Goal: Task Accomplishment & Management: Use online tool/utility

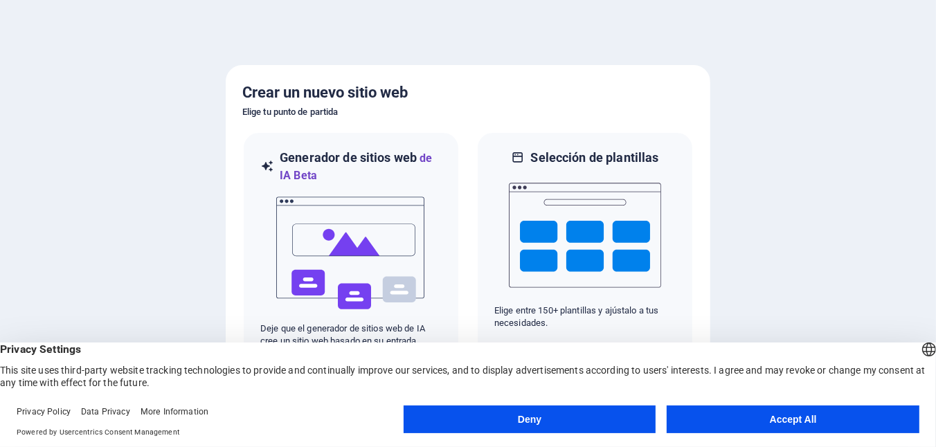
click at [676, 420] on button "Accept All" at bounding box center [793, 420] width 253 height 28
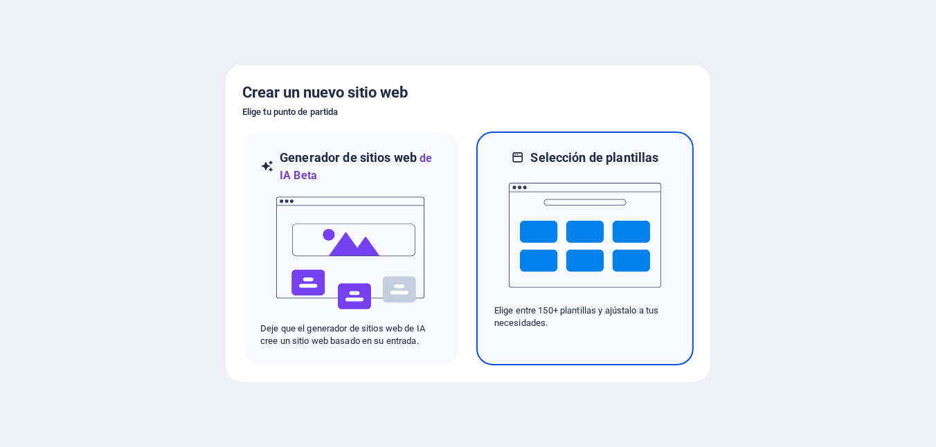
click at [582, 264] on img at bounding box center [585, 235] width 152 height 138
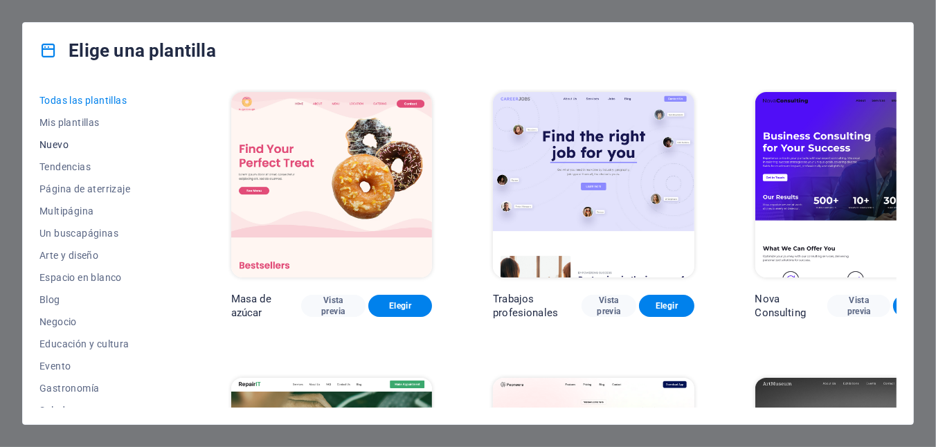
click at [62, 146] on span "Nuevo" at bounding box center [104, 144] width 131 height 11
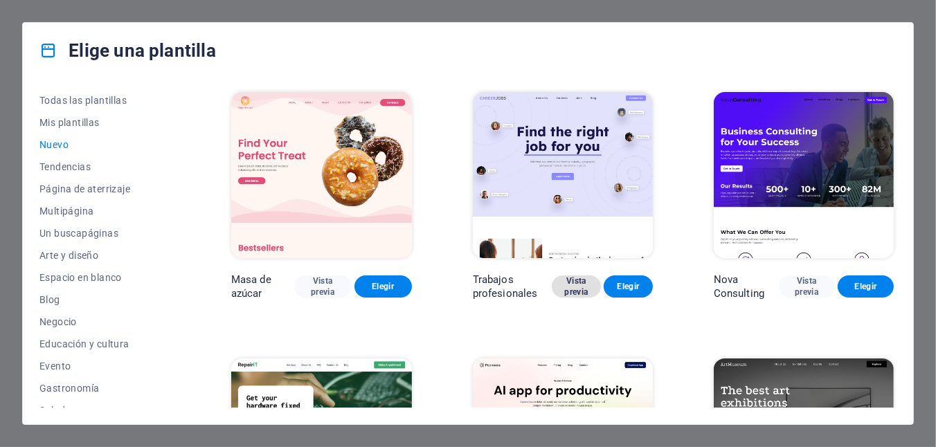
click at [589, 280] on span "Vista previa" at bounding box center [576, 287] width 27 height 22
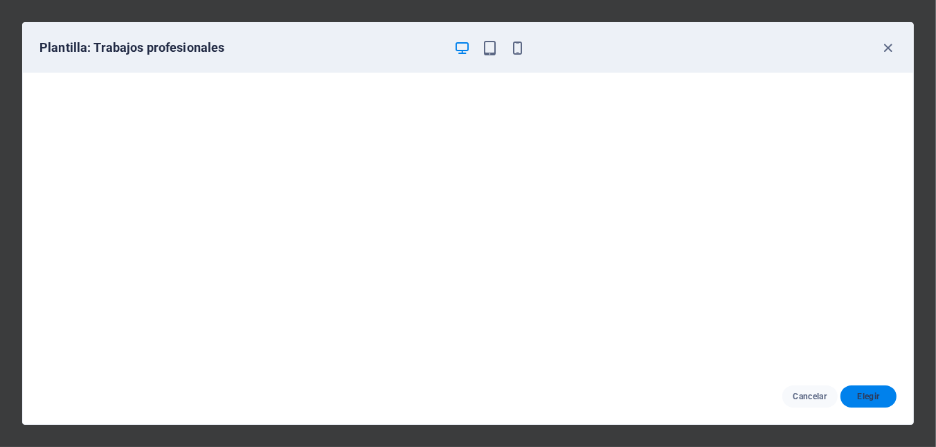
click at [862, 393] on span "Elegir" at bounding box center [869, 396] width 34 height 11
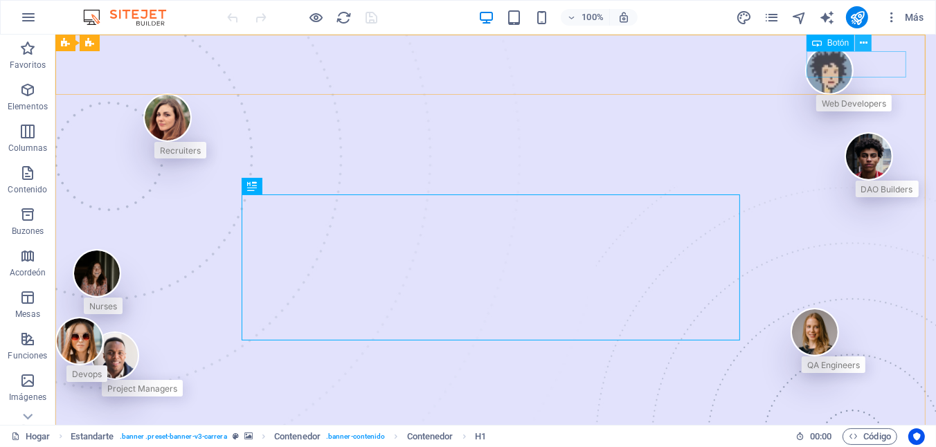
click at [862, 40] on icon at bounding box center [864, 43] width 8 height 15
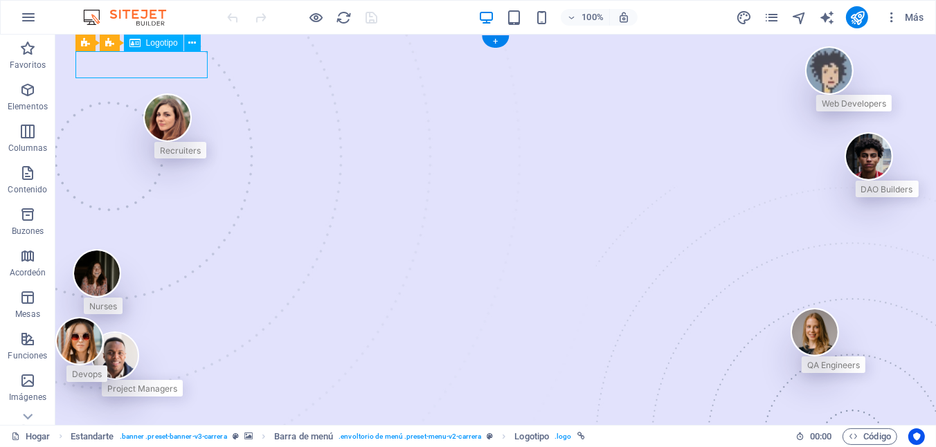
click at [180, 78] on div "Drag here to replace the existing content. Press “Ctrl” if you want to create a…" at bounding box center [495, 230] width 881 height 391
select select "px"
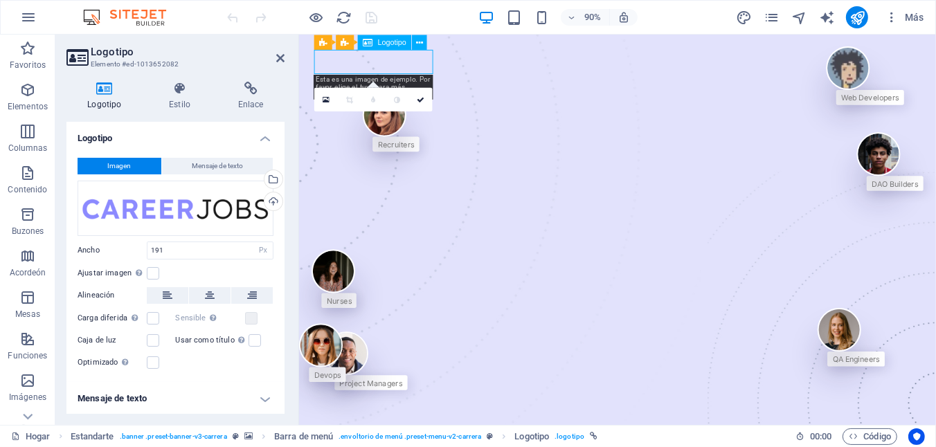
drag, startPoint x: 423, startPoint y: 77, endPoint x: 348, endPoint y: 69, distance: 75.2
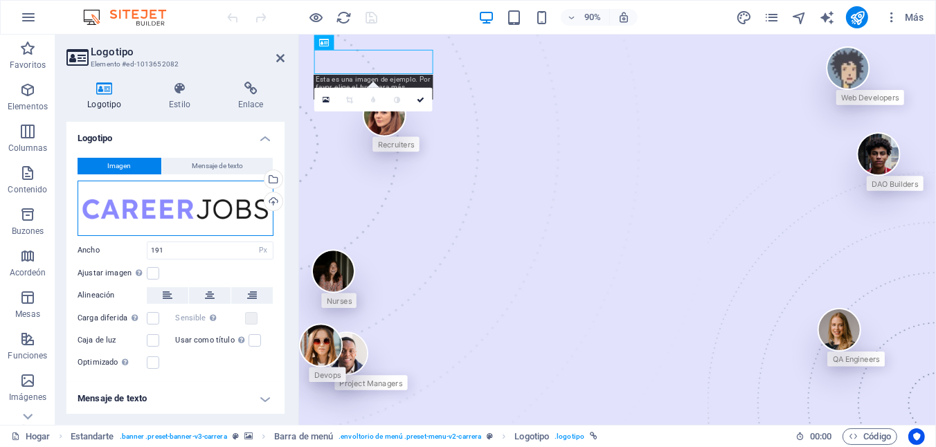
click at [242, 222] on div "Arrastra archivos aquí, haz clic para elegir archivos o selecciona archivos de …" at bounding box center [176, 208] width 196 height 55
click at [242, 222] on body "[PERSON_NAME][DOMAIN_NAME][PERSON_NAME] Hogar Favoritos Elementos Columnas Cont…" at bounding box center [468, 223] width 936 height 447
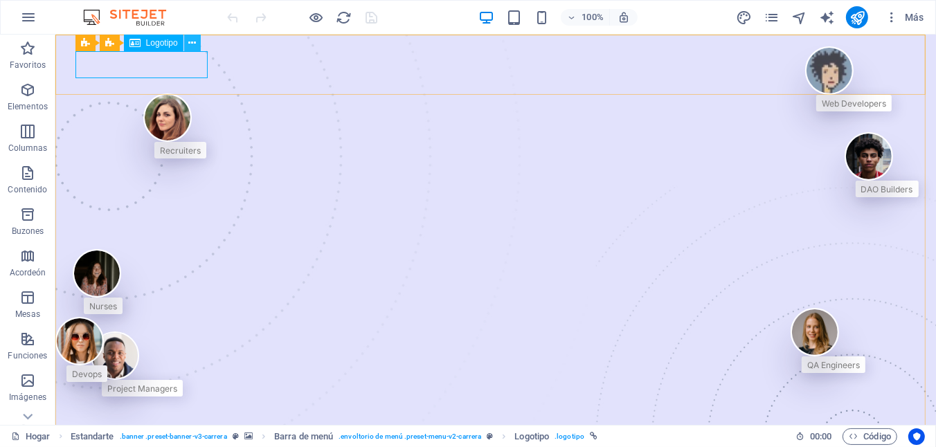
click at [194, 46] on icon at bounding box center [192, 43] width 8 height 15
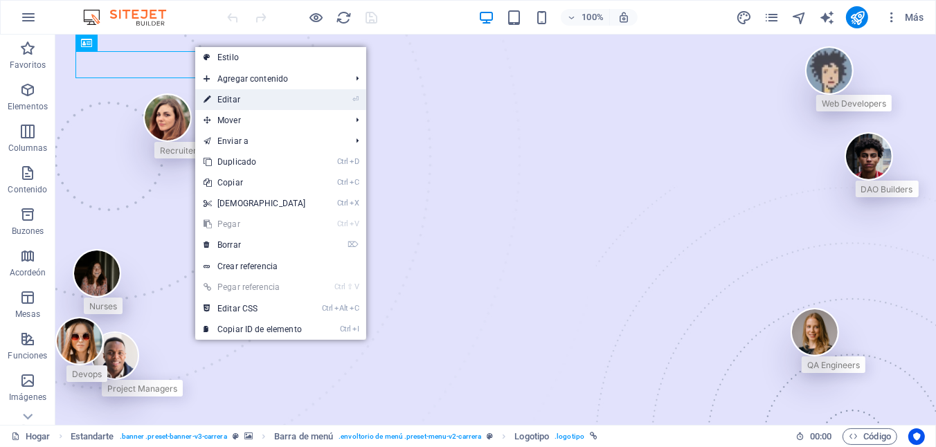
click at [210, 100] on icon at bounding box center [207, 99] width 7 height 21
select select "px"
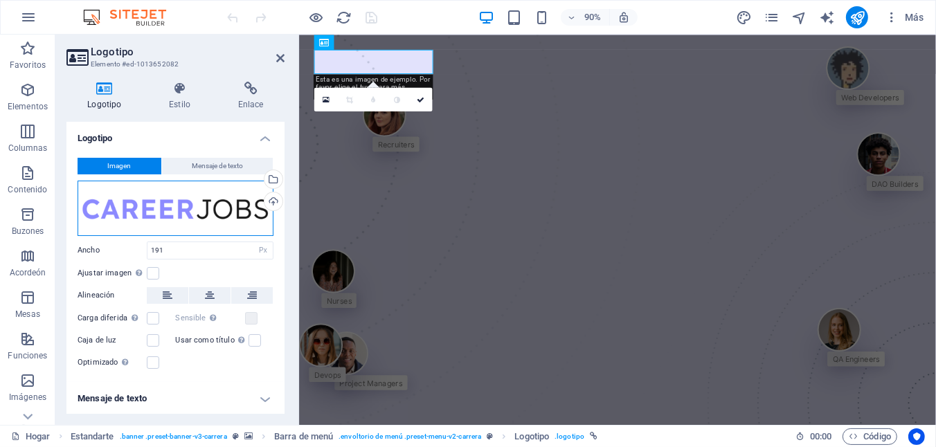
click at [168, 208] on div "Arrastra archivos aquí, haz clic para elegir archivos o selecciona archivos de …" at bounding box center [176, 208] width 196 height 55
click at [168, 208] on body "[PERSON_NAME][DOMAIN_NAME][PERSON_NAME] Hogar Favoritos Elementos Columnas Cont…" at bounding box center [468, 223] width 936 height 447
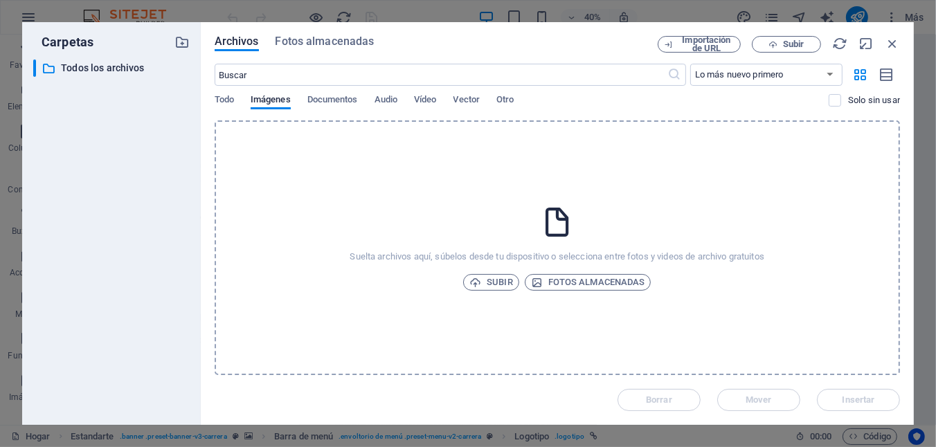
click at [168, 208] on div "​ All files Todos los archivos" at bounding box center [111, 237] width 156 height 355
click at [898, 39] on icon "button" at bounding box center [892, 43] width 15 height 15
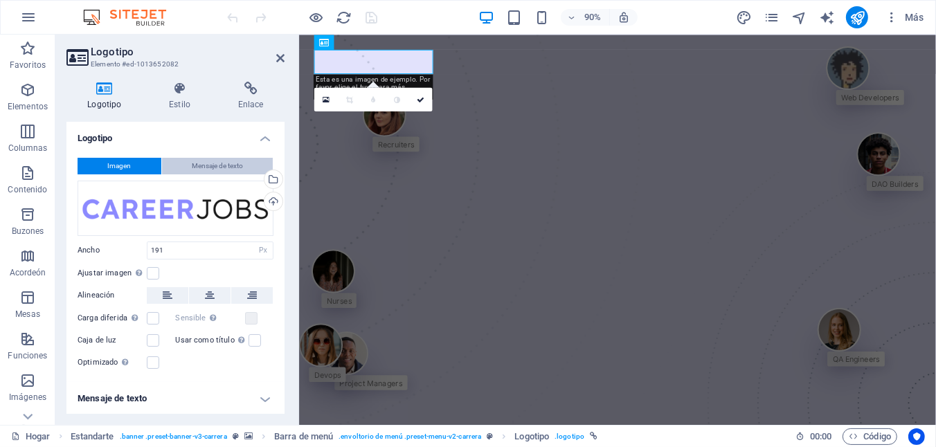
click at [195, 168] on span "Mensaje de texto" at bounding box center [217, 166] width 51 height 17
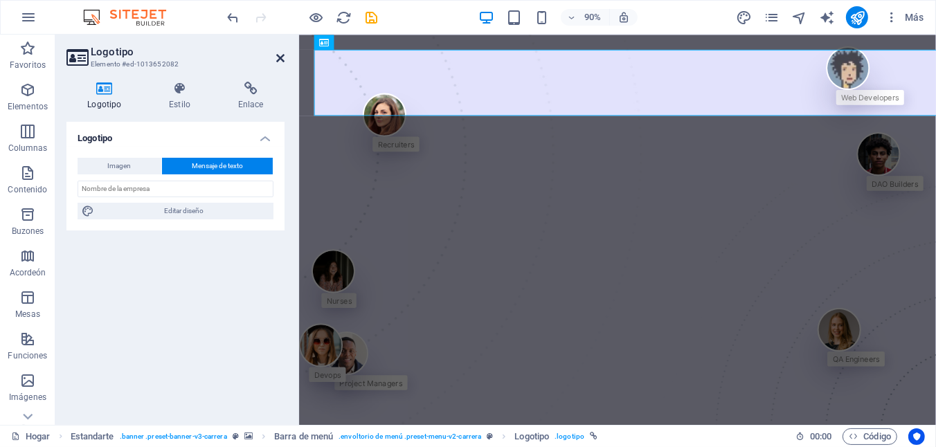
click at [279, 54] on icon at bounding box center [280, 58] width 8 height 11
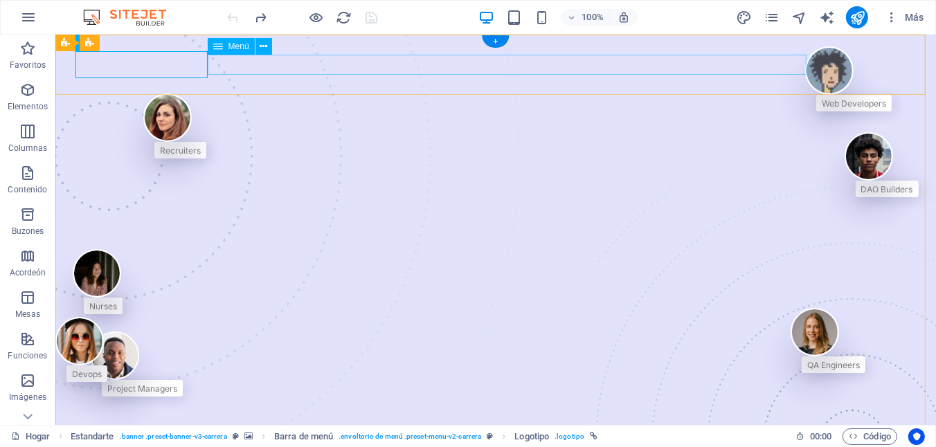
click at [264, 50] on icon at bounding box center [264, 46] width 8 height 15
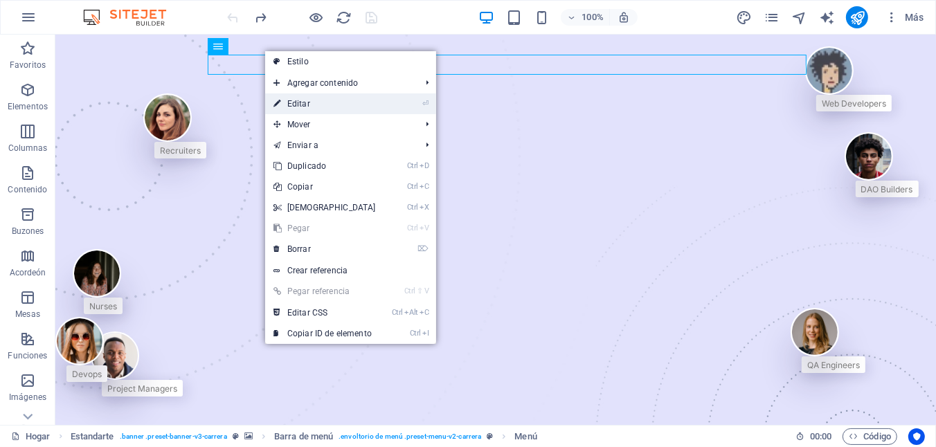
click at [285, 101] on link "⏎ Editar" at bounding box center [324, 103] width 119 height 21
select select "1"
select select
select select "3"
select select
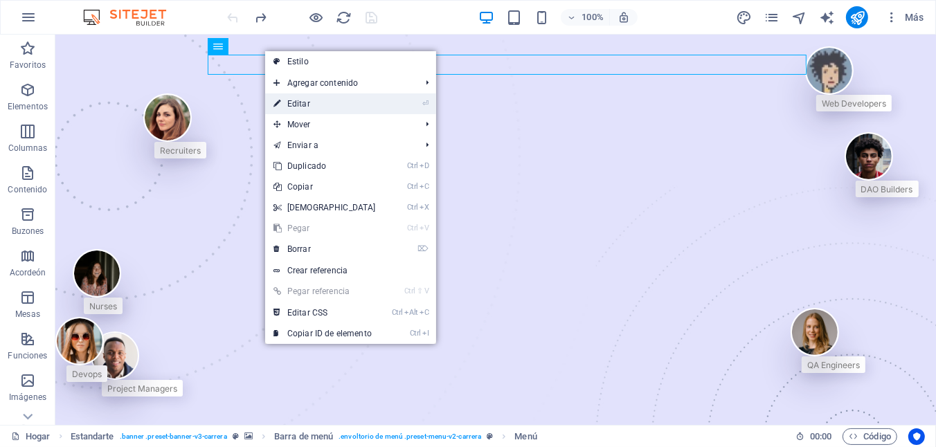
select select "4"
select select
select select "5"
select select
select select "6"
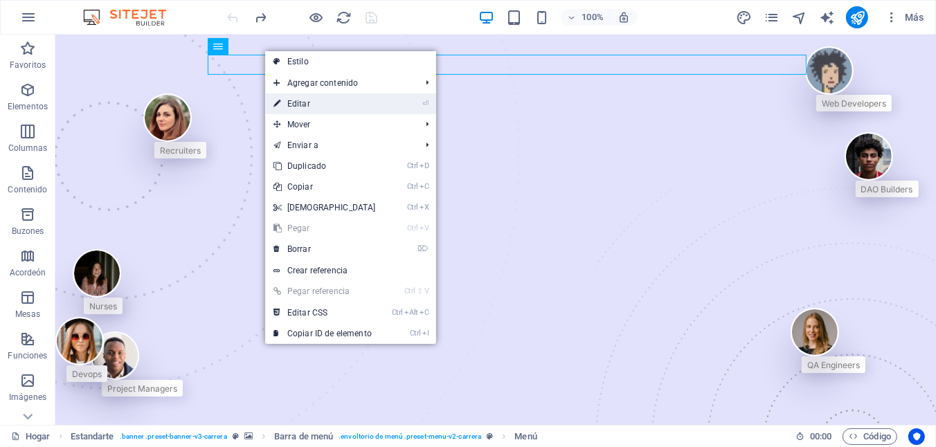
select select
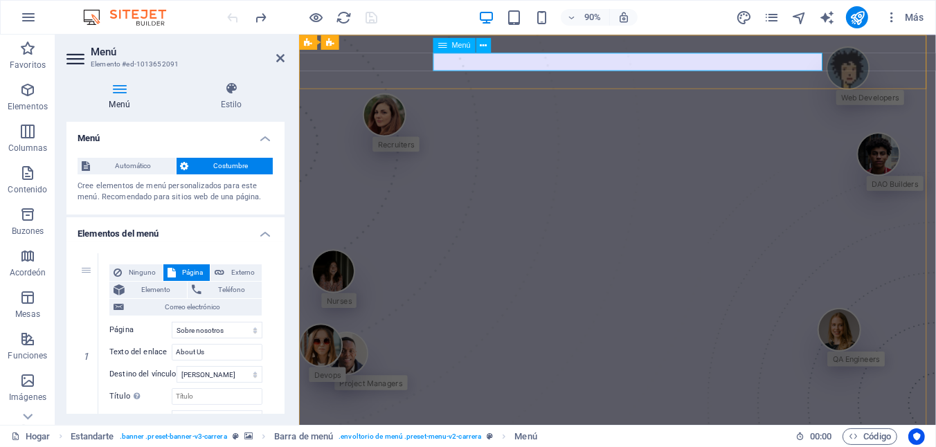
click at [484, 44] on icon at bounding box center [483, 45] width 7 height 13
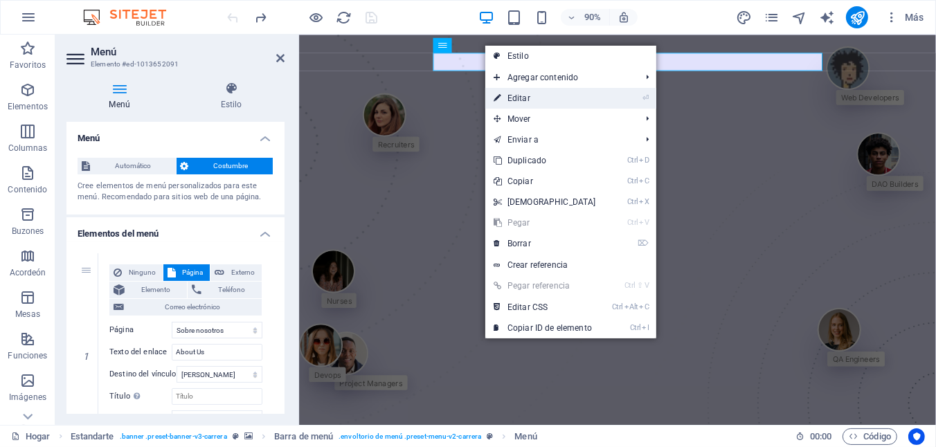
click at [503, 102] on link "⏎ Editar" at bounding box center [544, 98] width 119 height 21
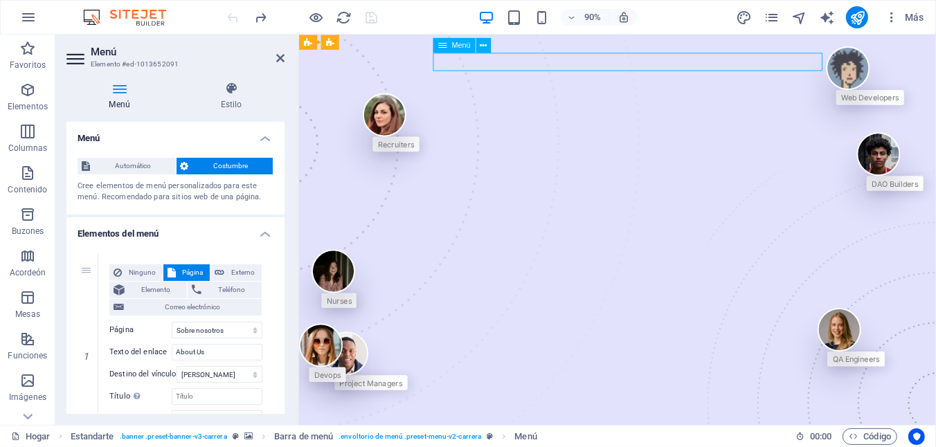
drag, startPoint x: 592, startPoint y: 60, endPoint x: 570, endPoint y: 66, distance: 23.0
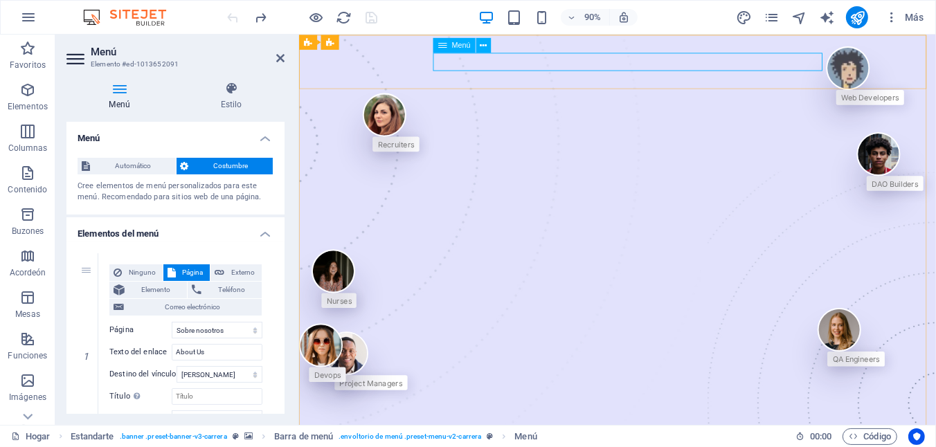
click at [440, 48] on icon at bounding box center [442, 45] width 9 height 15
click at [488, 44] on button at bounding box center [483, 45] width 15 height 15
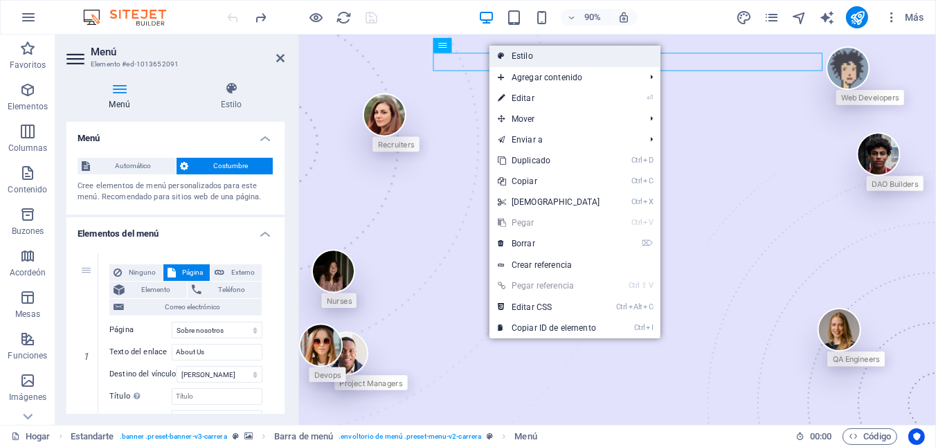
click at [508, 54] on link "Estilo" at bounding box center [575, 56] width 171 height 21
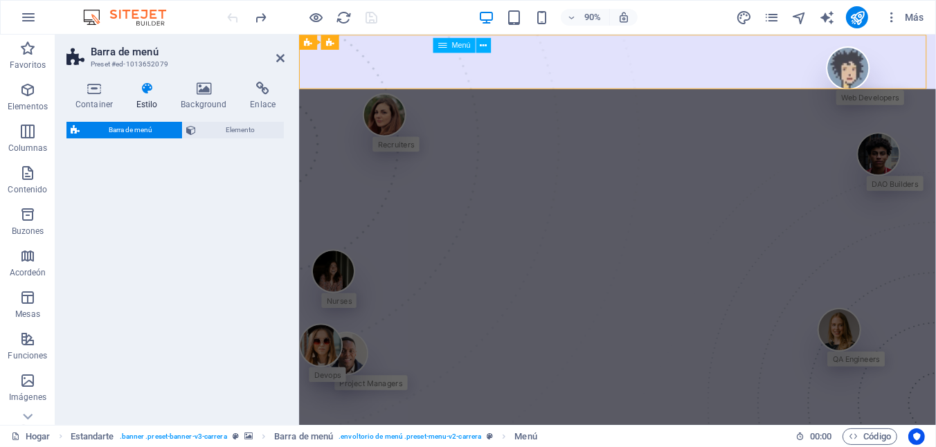
select select "rem"
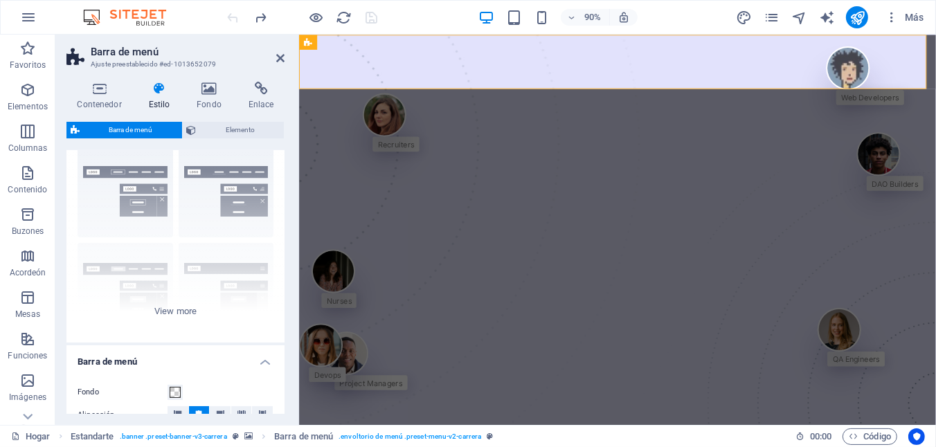
scroll to position [38, 0]
click at [178, 311] on div "Border Centered Default Fixed Loki Trigger Wide XXL" at bounding box center [175, 241] width 218 height 208
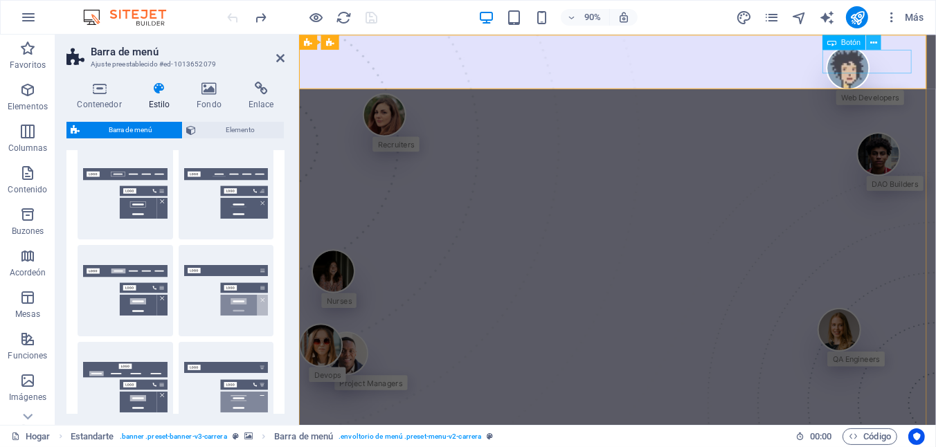
click at [873, 42] on icon at bounding box center [873, 42] width 7 height 13
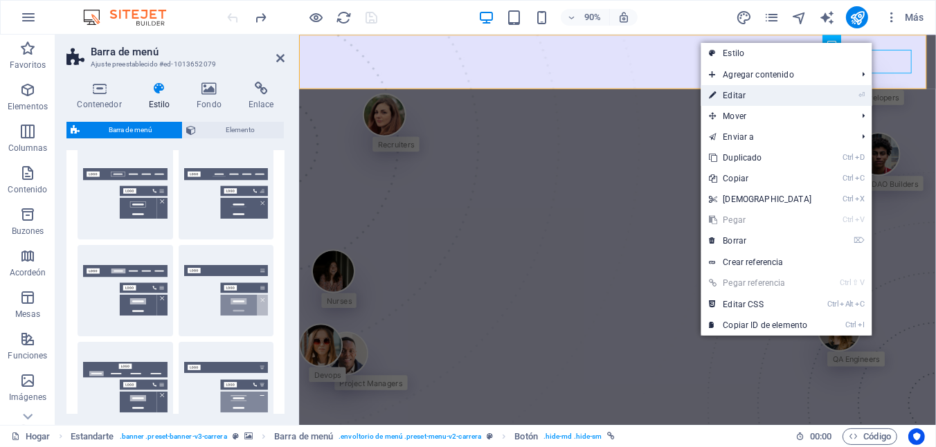
click at [753, 93] on link "⏎ Editar" at bounding box center [760, 95] width 119 height 21
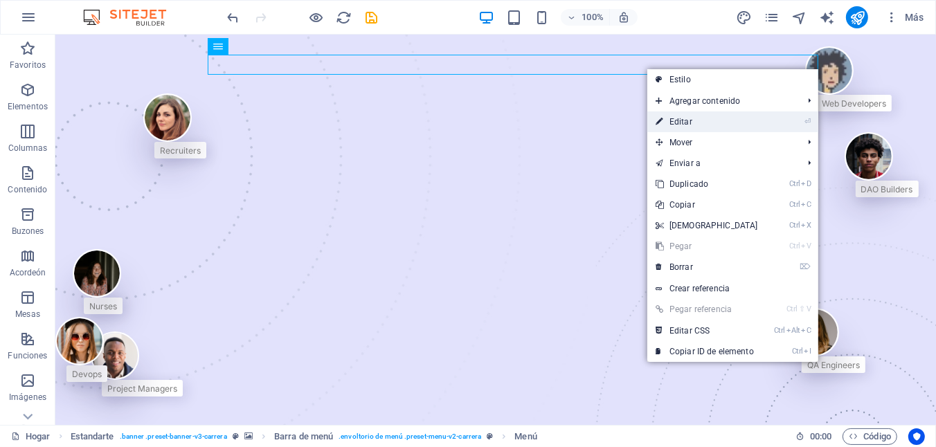
click at [675, 124] on font "Editar" at bounding box center [681, 122] width 23 height 10
select select "1"
select select
select select "3"
select select
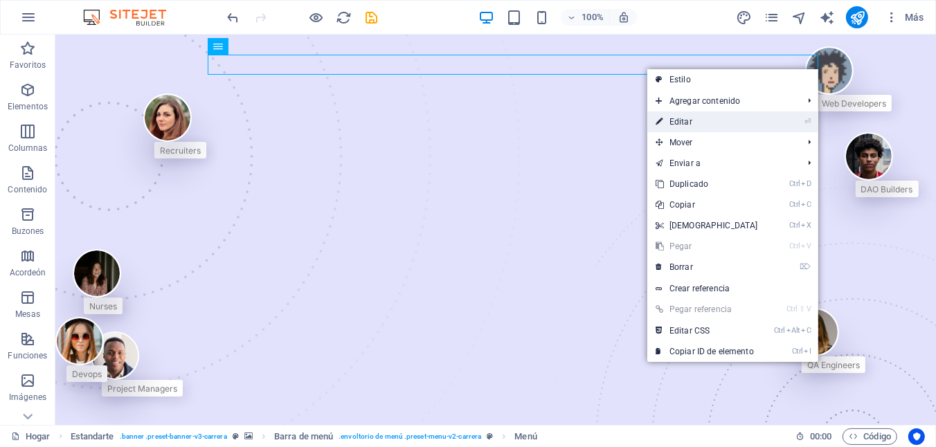
select select "4"
select select
select select "5"
select select
select select "6"
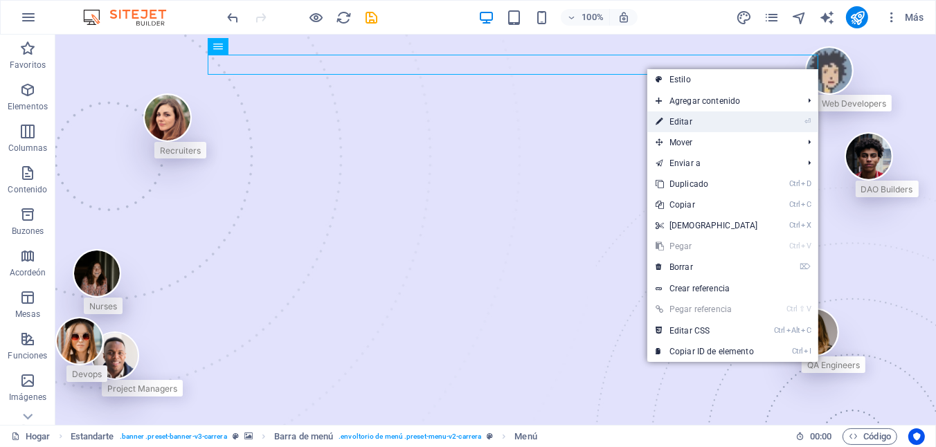
select select
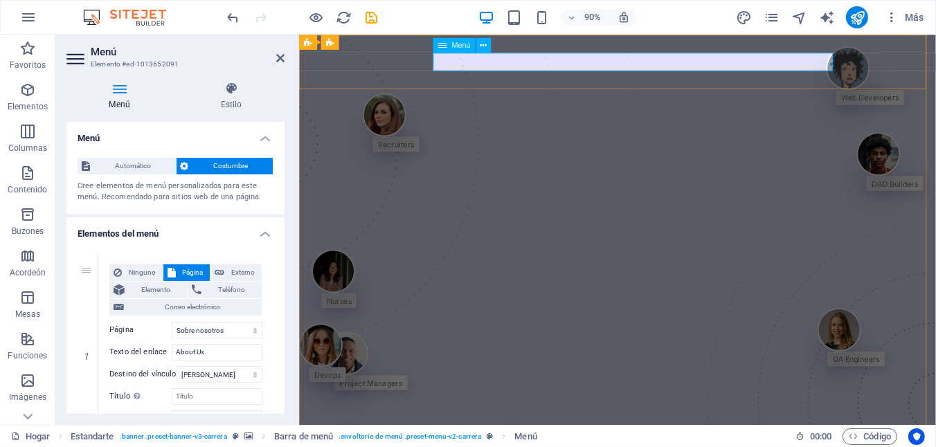
click at [485, 47] on icon at bounding box center [483, 45] width 7 height 13
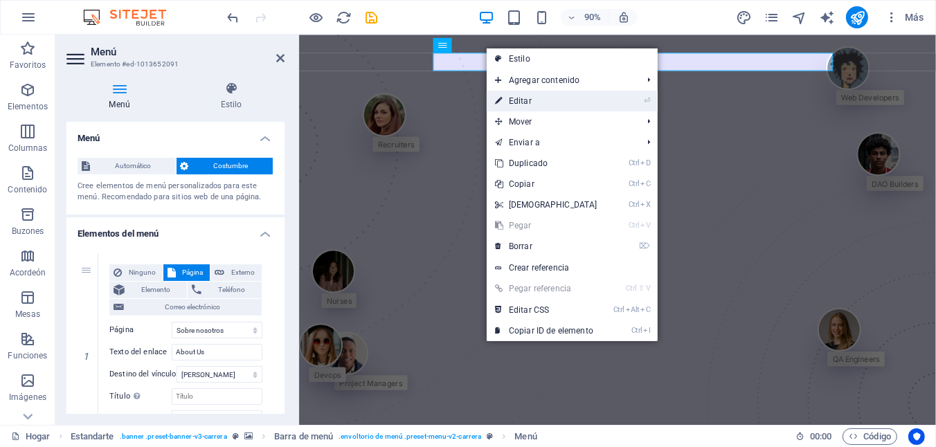
click at [509, 100] on font "Editar" at bounding box center [520, 101] width 23 height 10
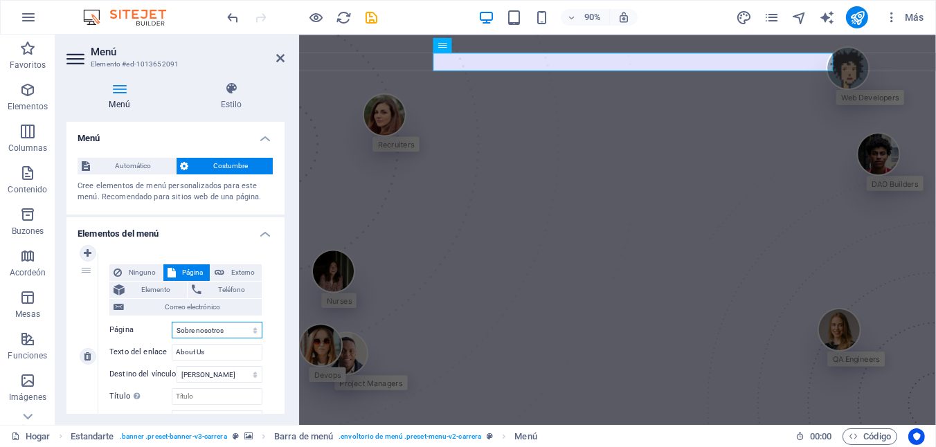
click at [251, 334] on select "Hogar Sobre nosotros Servicios -- Búsqueda de empleo -- Para contratar Trabajos…" at bounding box center [217, 330] width 91 height 17
click at [249, 378] on select "Nueva pestaña Misma pestaña Superponer" at bounding box center [220, 374] width 86 height 17
click at [252, 334] on select "Hogar Sobre nosotros Servicios -- Búsqueda de empleo -- Para contratar Trabajos…" at bounding box center [217, 330] width 91 height 17
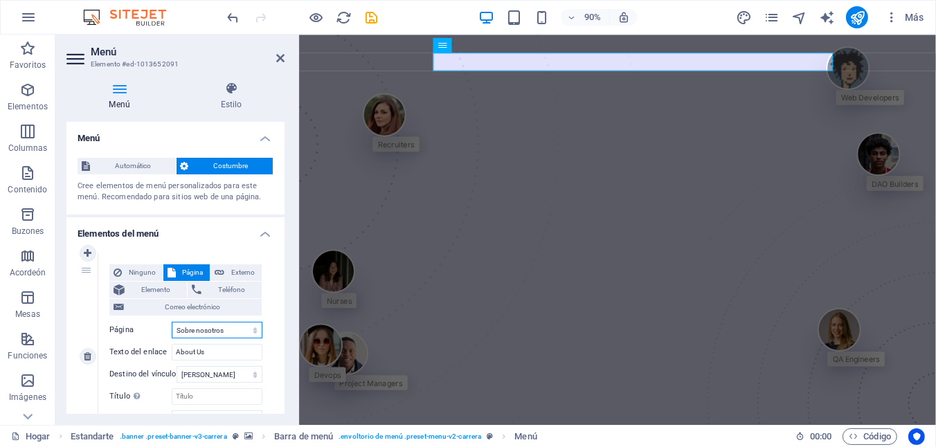
click at [172, 322] on select "Hogar Sobre nosotros Servicios -- Búsqueda de empleo -- Para contratar Trabajos…" at bounding box center [217, 330] width 91 height 17
click at [252, 331] on select "Hogar Sobre nosotros Servicios -- Búsqueda de empleo -- Para contratar Trabajos…" at bounding box center [217, 330] width 91 height 17
select select "6"
click at [172, 322] on select "Hogar Sobre nosotros Servicios -- Búsqueda de empleo -- Para contratar Trabajos…" at bounding box center [217, 330] width 91 height 17
type input "Blog"
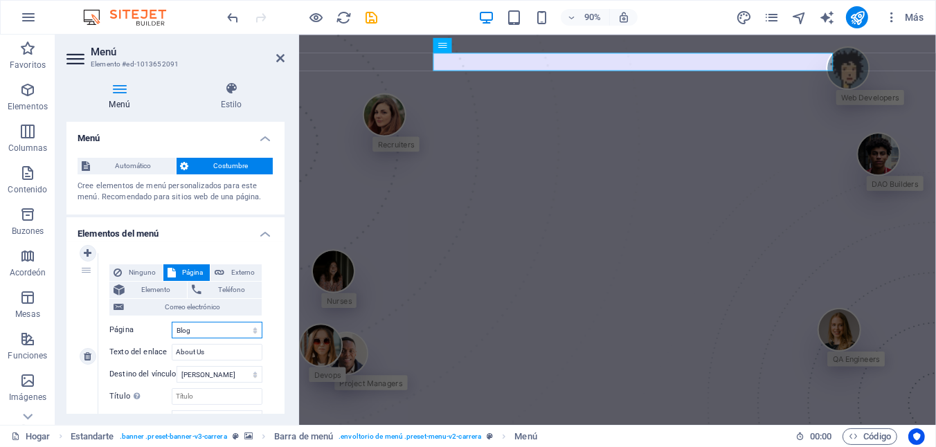
select select
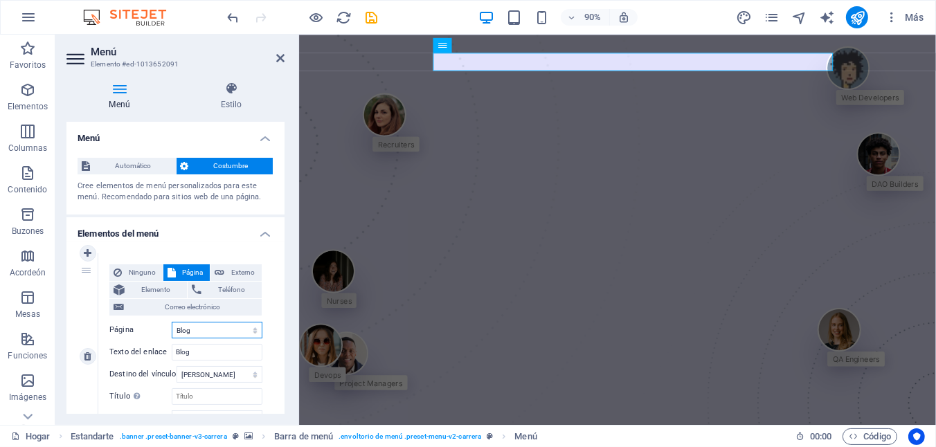
click at [210, 329] on select "Hogar Sobre nosotros Servicios -- Búsqueda de empleo -- Para contratar Trabajos…" at bounding box center [217, 330] width 91 height 17
select select "7"
click at [172, 322] on select "Hogar Sobre nosotros Servicios -- Búsqueda de empleo -- Para contratar Trabajos…" at bounding box center [217, 330] width 91 height 17
type input "Contact Us"
select select
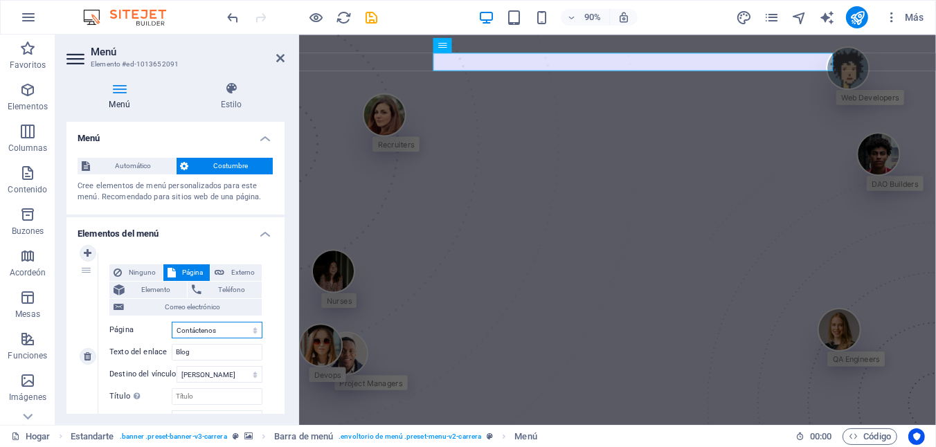
select select
click at [207, 351] on input "Contact Us" at bounding box center [217, 352] width 91 height 17
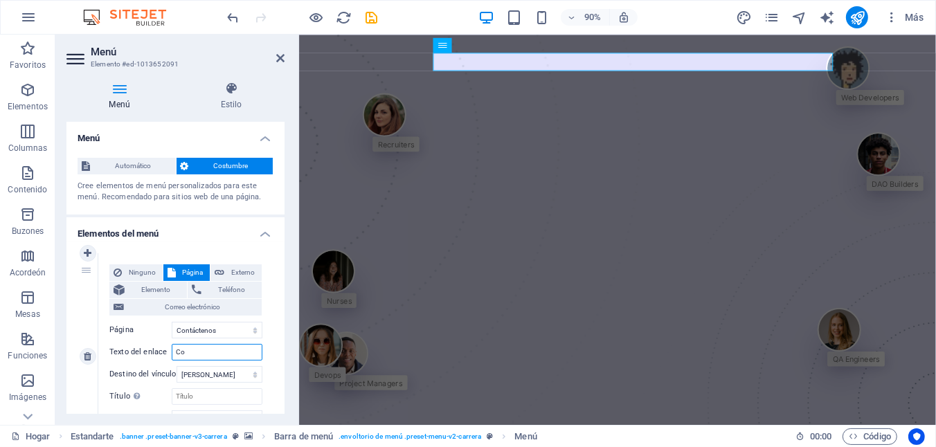
type input "C"
select select
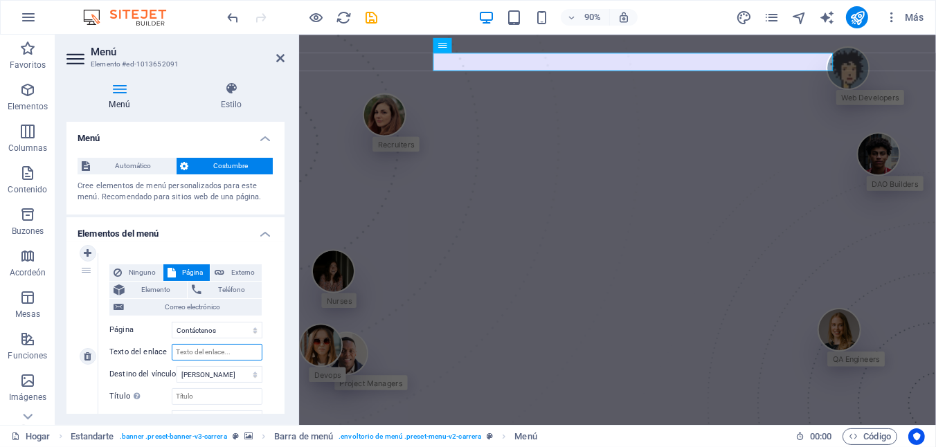
select select
type input "Contact Us"
select select
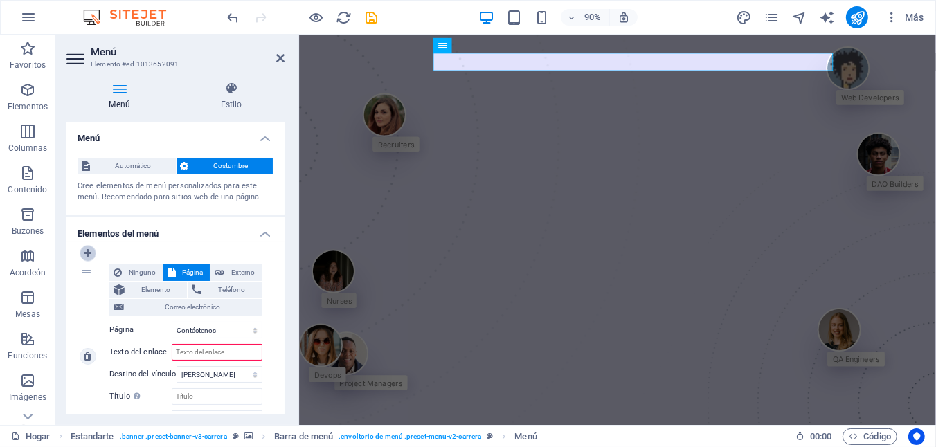
select select
click at [85, 258] on link at bounding box center [88, 253] width 17 height 17
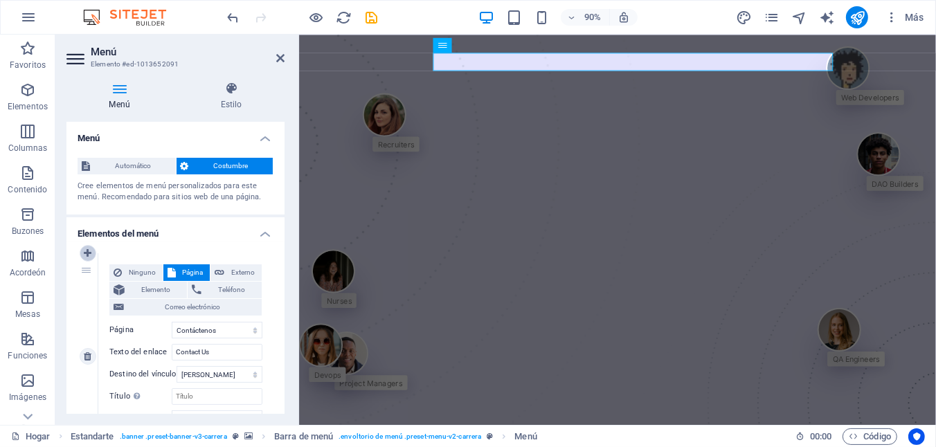
select select
select select "7"
type input "Contact Us"
select select
type input "Services"
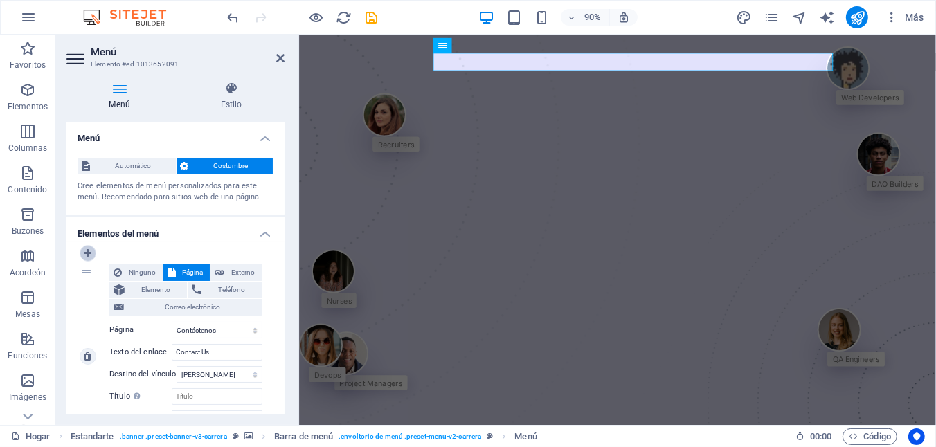
select select "5"
type input "Jobs"
select select
select select "6"
select select
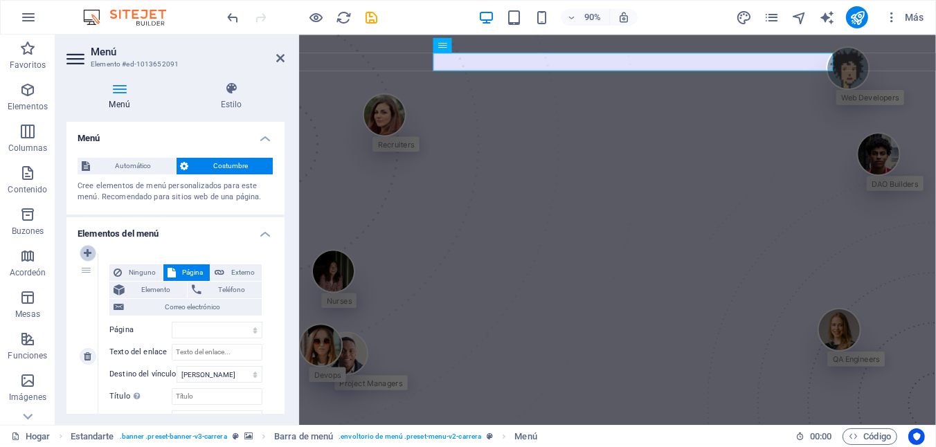
select select "3"
select select
select select "4"
select select
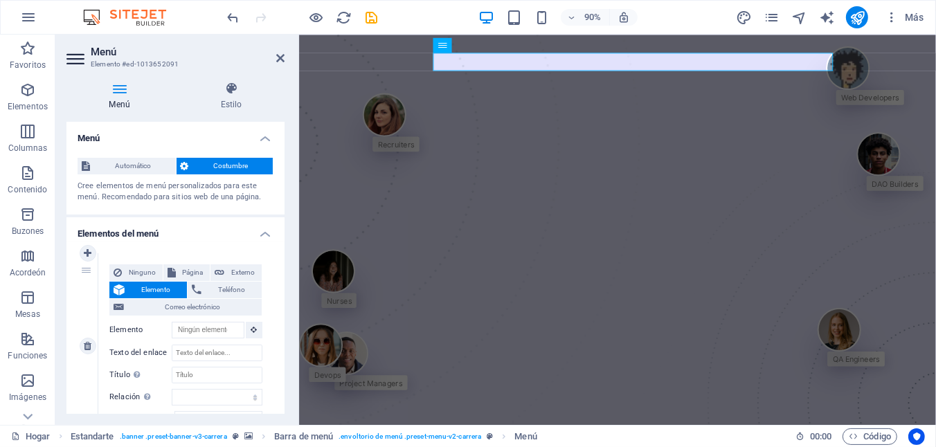
click at [84, 272] on div "1" at bounding box center [88, 346] width 21 height 186
click at [89, 253] on icon at bounding box center [88, 254] width 8 height 10
select select
select select "7"
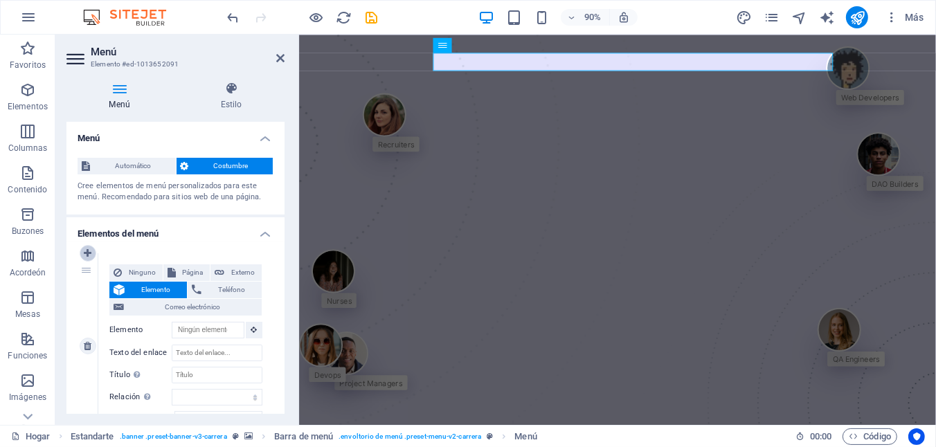
type input "Contact Us"
select select
type input "Services"
select select "5"
type input "Jobs"
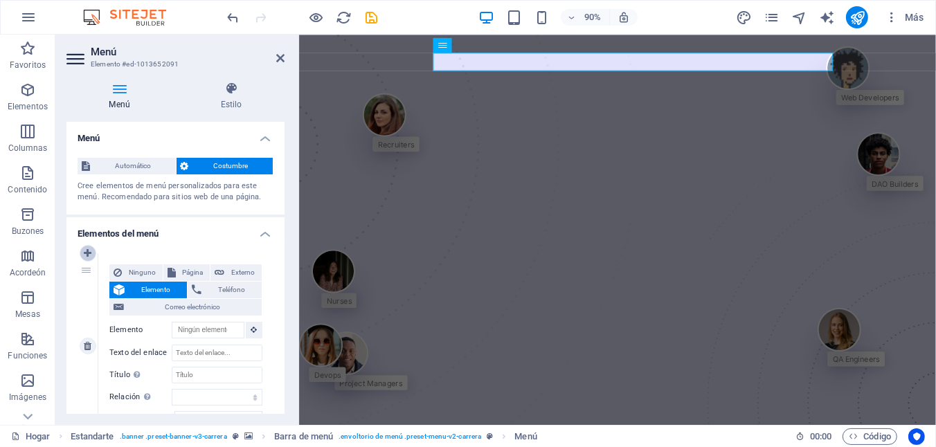
select select
select select "6"
select select
select select "3"
select select
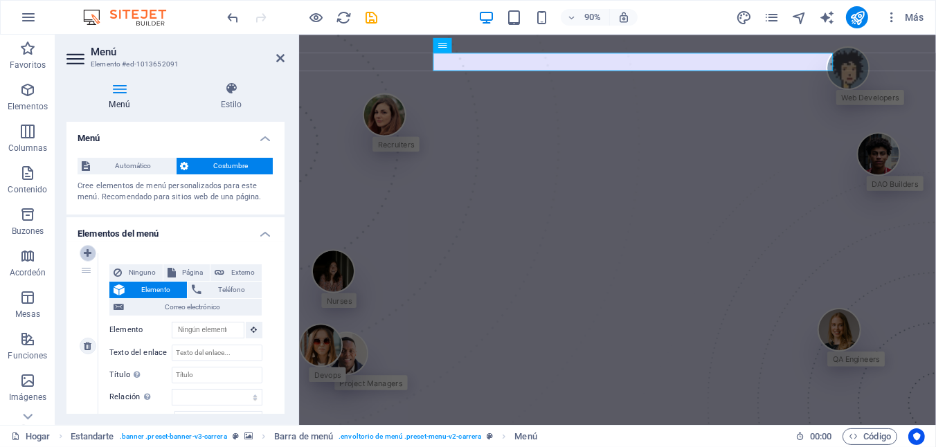
select select "4"
select select
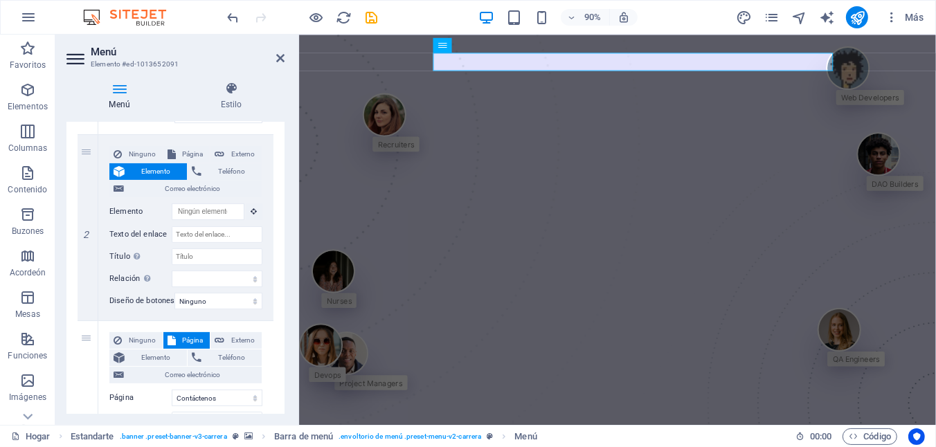
scroll to position [307, 0]
drag, startPoint x: 282, startPoint y: 215, endPoint x: 286, endPoint y: 190, distance: 24.6
click at [286, 190] on div "Menú Estilo Menú Automático Costumbre Cree elementos de menú personalizados par…" at bounding box center [175, 248] width 240 height 355
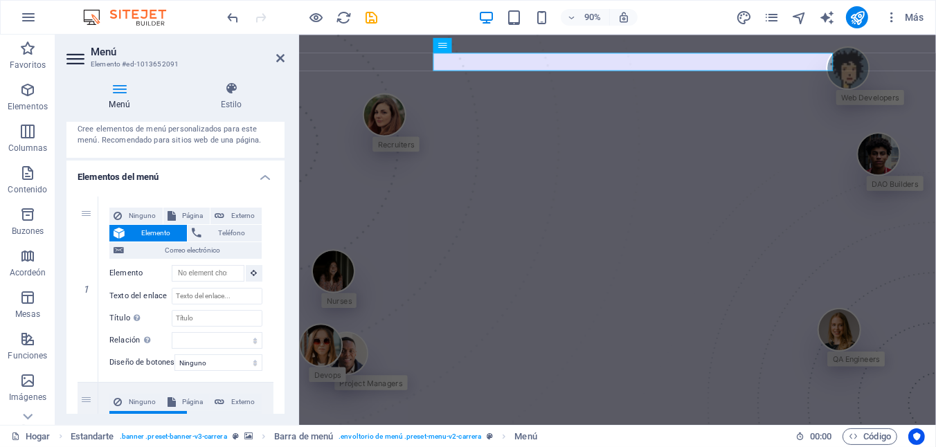
scroll to position [46, 0]
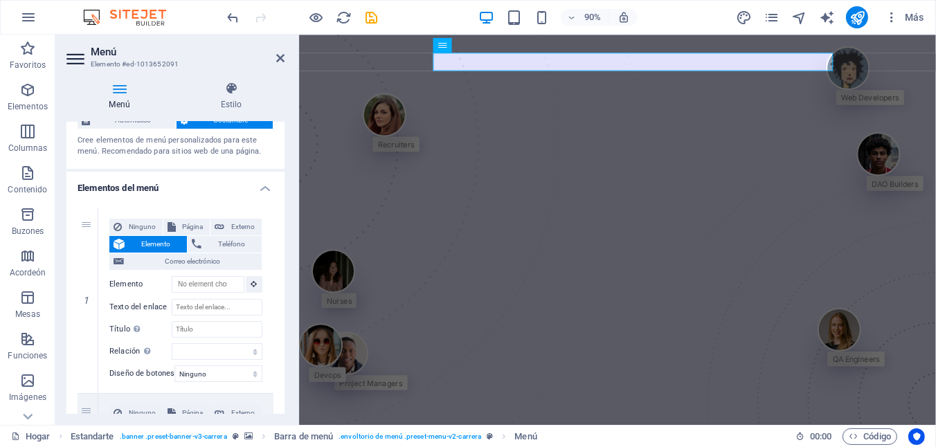
click at [263, 187] on h4 "Elementos del menú" at bounding box center [175, 184] width 218 height 25
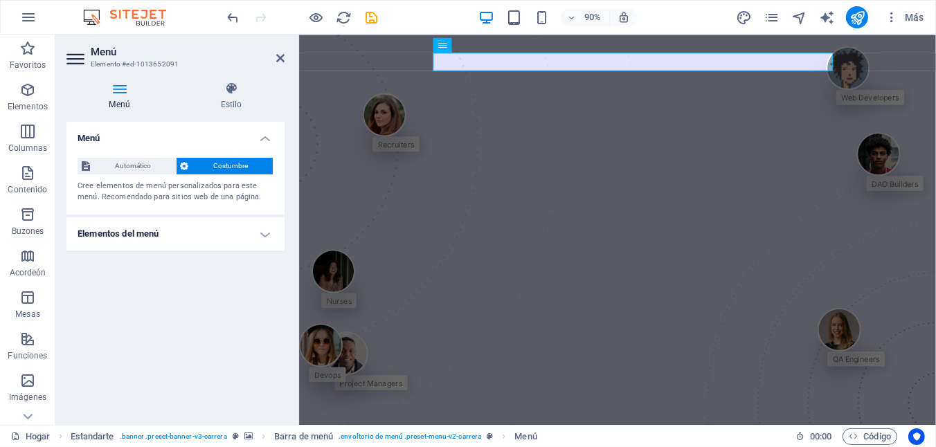
click at [264, 137] on h4 "Menú" at bounding box center [175, 134] width 218 height 25
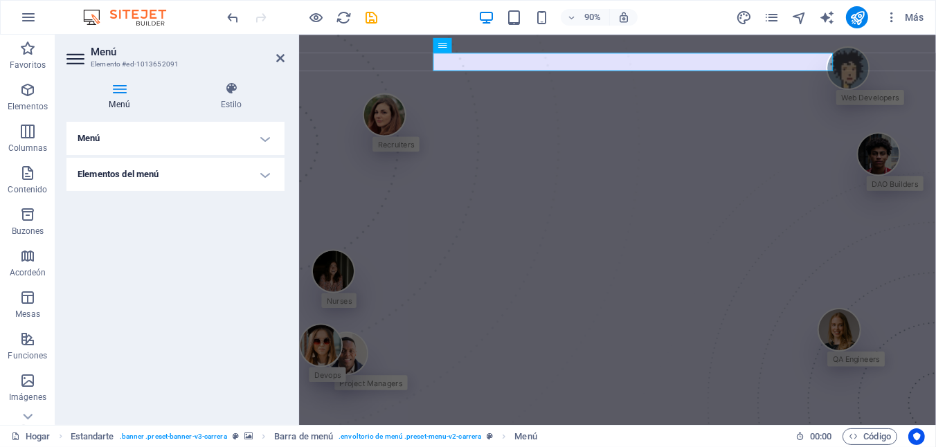
click at [261, 178] on h4 "Elementos del menú" at bounding box center [175, 174] width 218 height 33
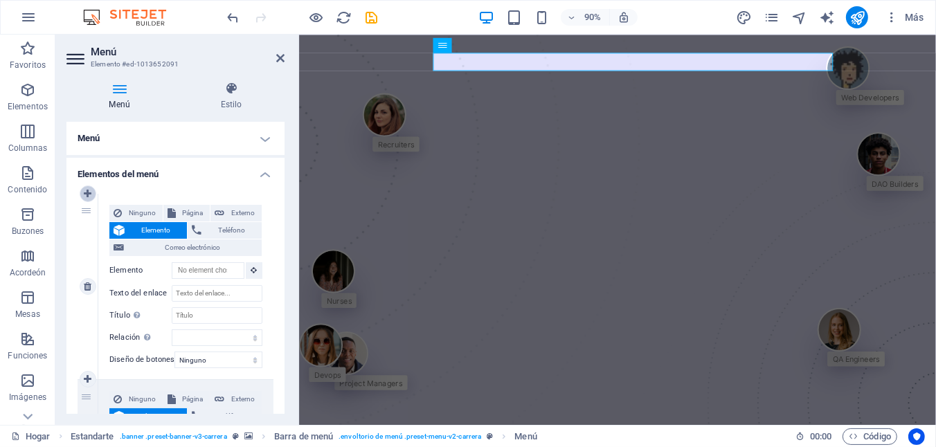
click at [86, 197] on icon at bounding box center [88, 194] width 8 height 10
select select
select select "7"
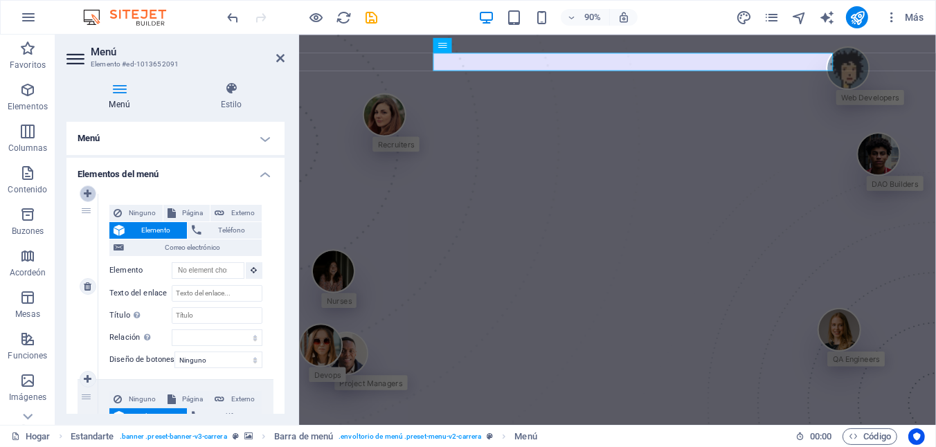
type input "Contact Us"
select select
type input "Services"
select select "5"
type input "Jobs"
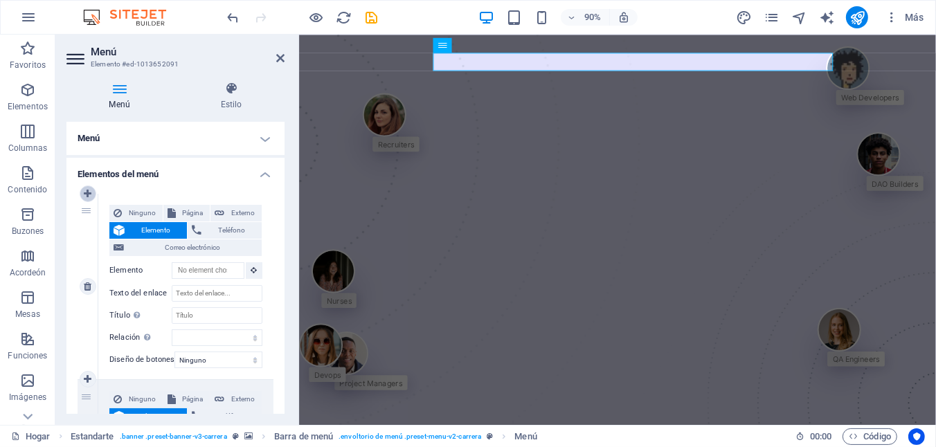
select select
select select "6"
select select
select select "3"
select select
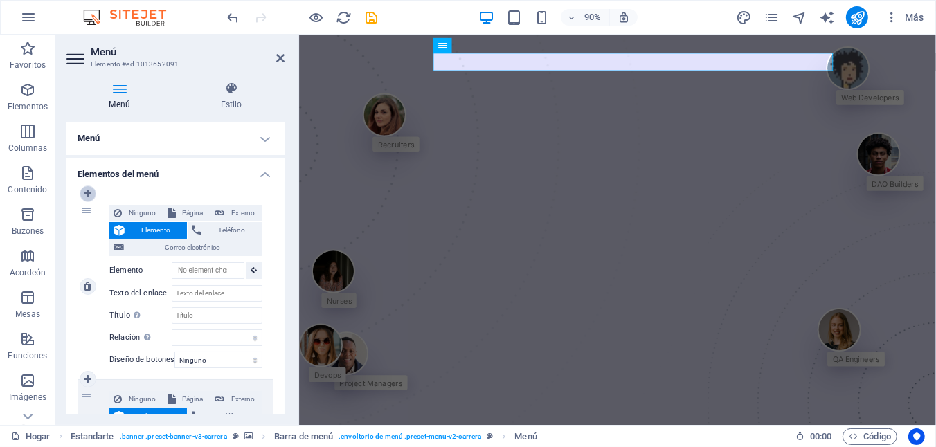
select select "4"
select select
click at [277, 101] on h4 "Estilo" at bounding box center [231, 96] width 107 height 29
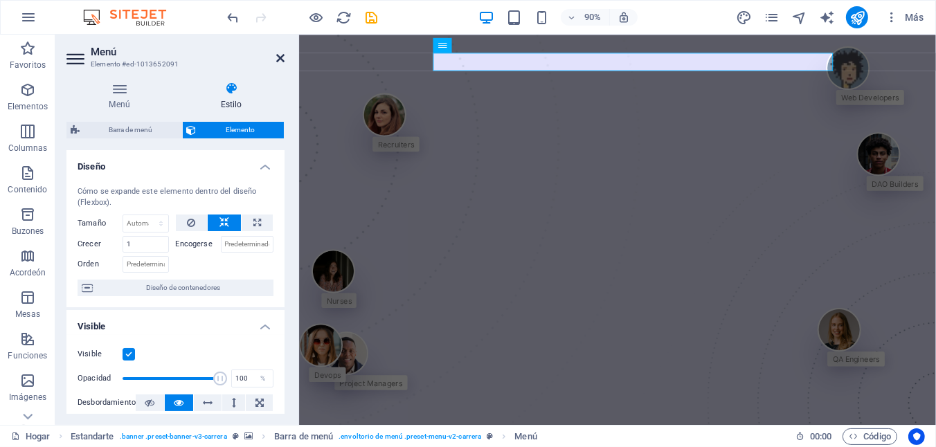
click at [282, 59] on icon at bounding box center [280, 58] width 8 height 11
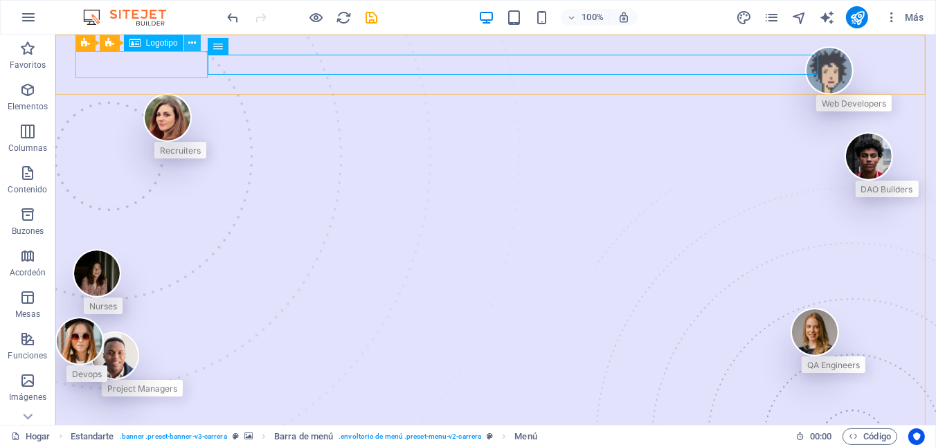
click at [192, 48] on icon at bounding box center [192, 43] width 8 height 15
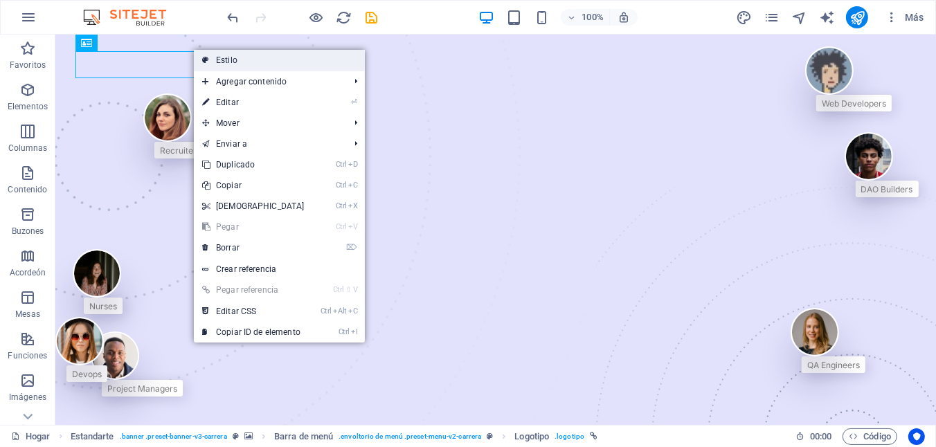
click at [235, 55] on font "Estilo" at bounding box center [226, 60] width 21 height 10
select select "rem"
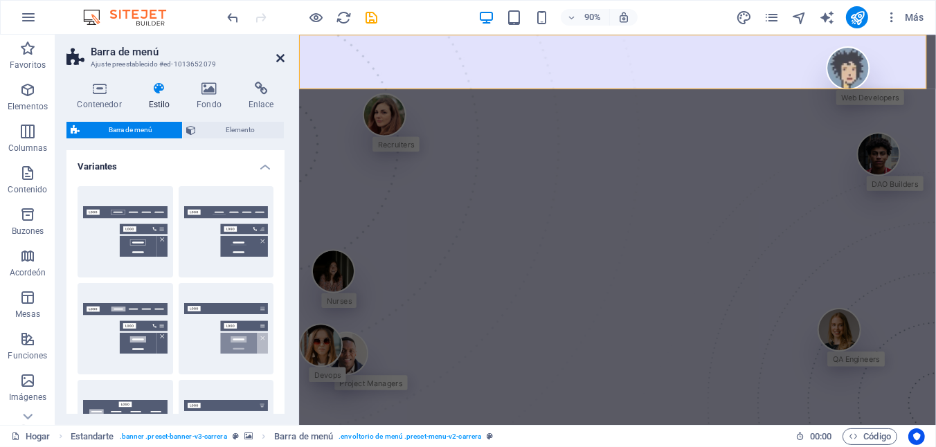
click at [279, 60] on icon at bounding box center [280, 58] width 8 height 11
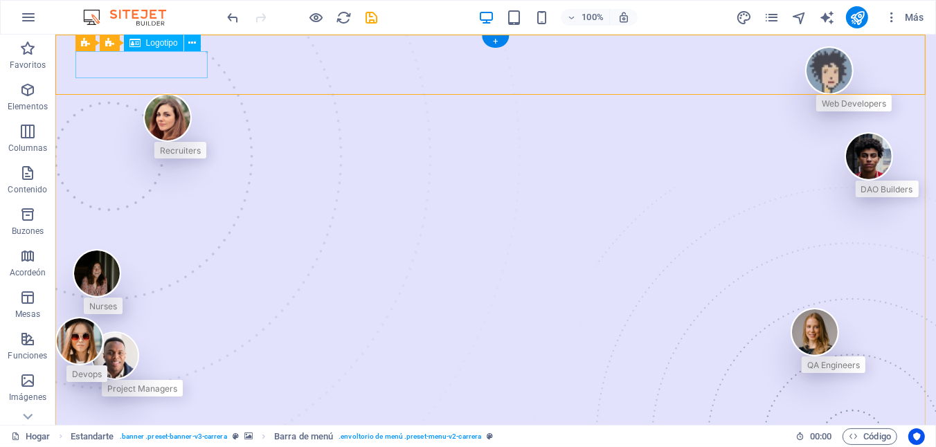
click at [191, 47] on icon at bounding box center [192, 43] width 8 height 15
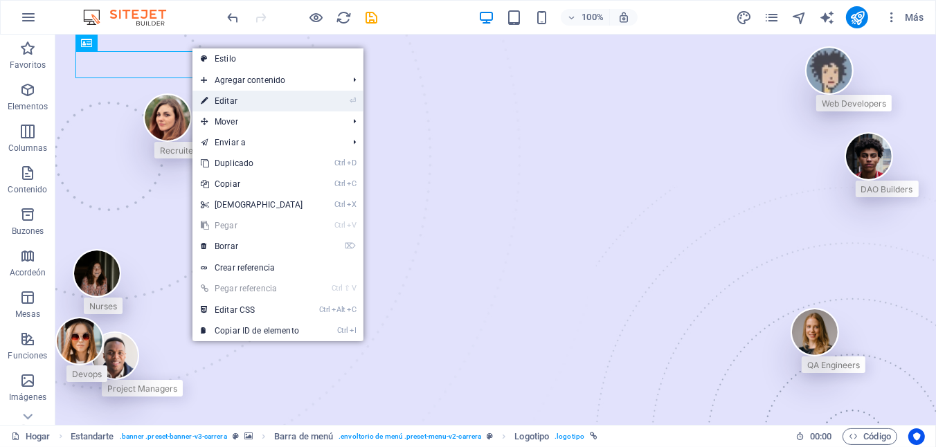
click at [204, 100] on icon at bounding box center [204, 101] width 7 height 21
select select "px"
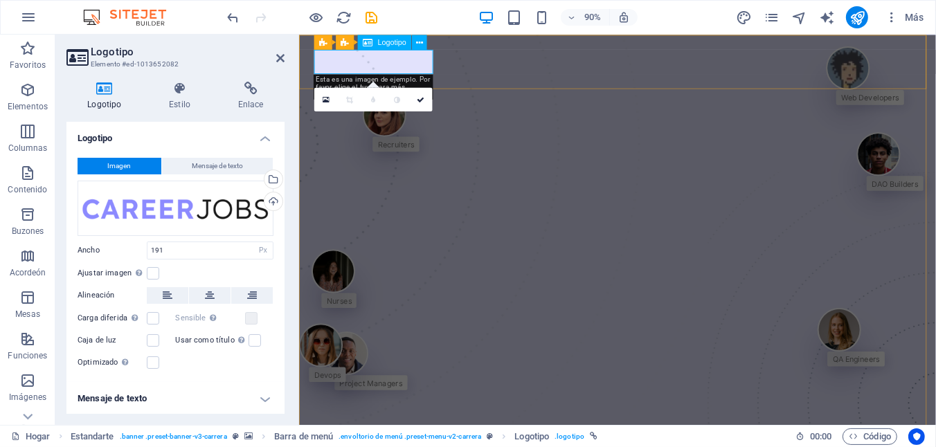
click at [329, 101] on icon at bounding box center [326, 99] width 7 height 9
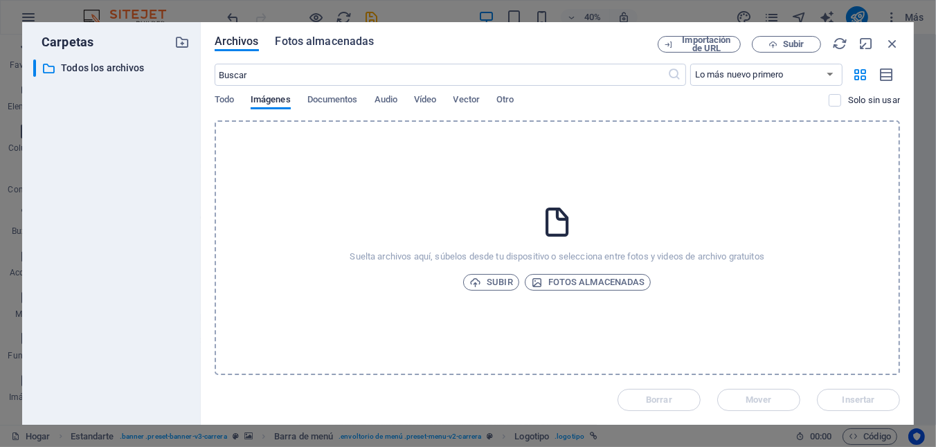
click at [328, 37] on span "Fotos almacenadas" at bounding box center [325, 41] width 99 height 17
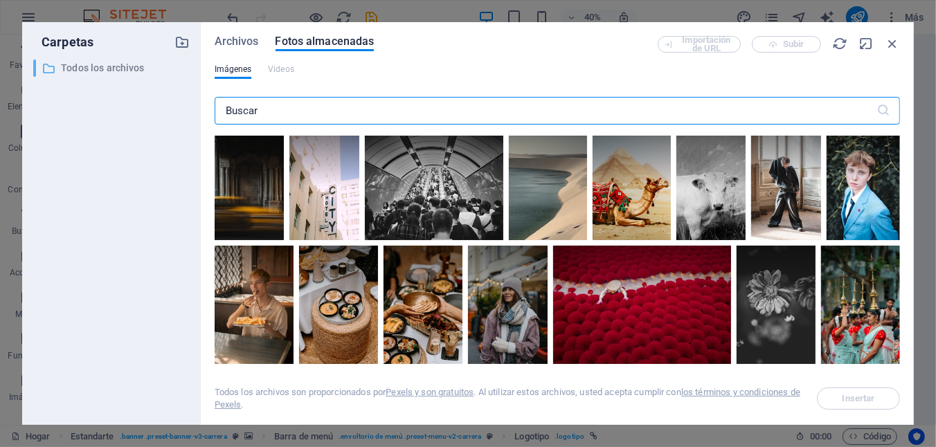
click at [93, 69] on p "Todos los archivos" at bounding box center [112, 68] width 103 height 16
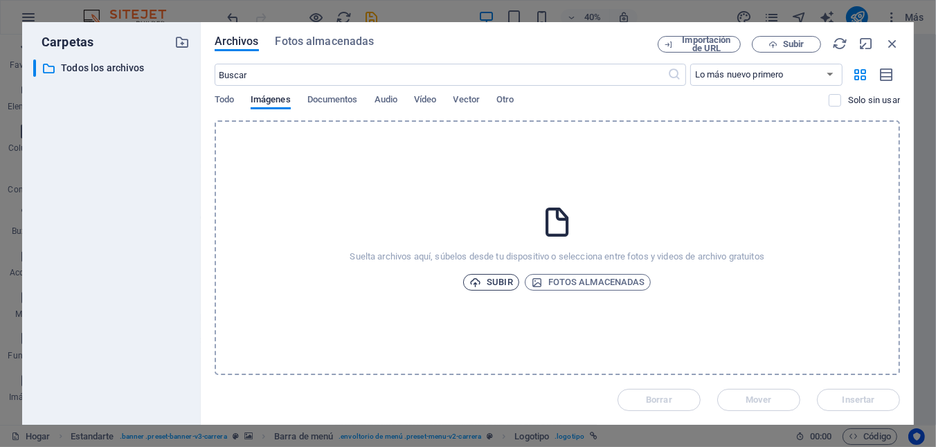
click at [492, 280] on font "Subir" at bounding box center [500, 282] width 26 height 17
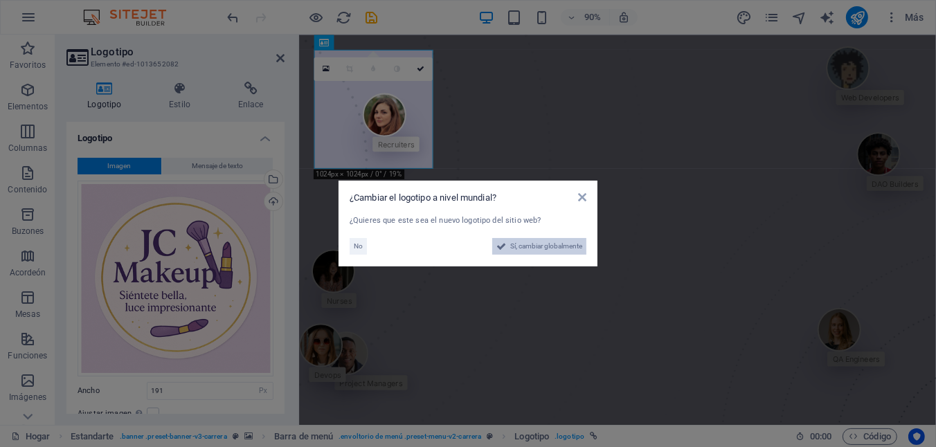
click at [512, 249] on span "Sí, cambiar globalmente" at bounding box center [546, 246] width 72 height 17
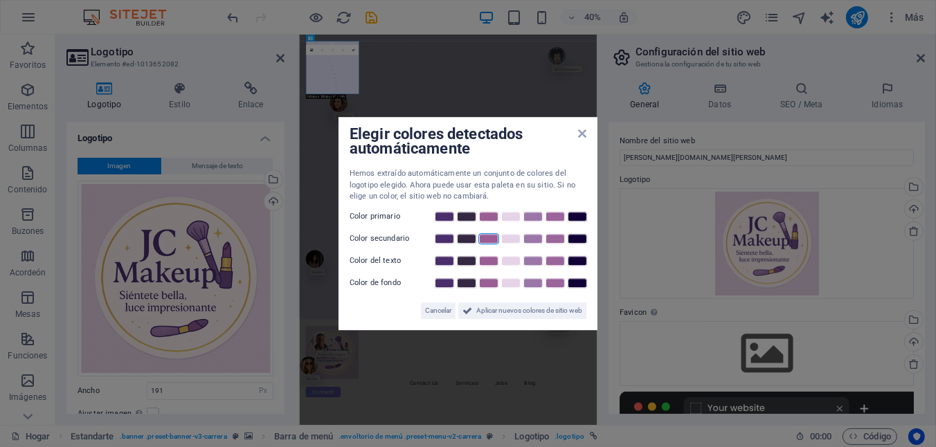
click at [486, 239] on link at bounding box center [488, 238] width 21 height 11
click at [490, 308] on span "Aplicar nuevos colores de sitio web" at bounding box center [529, 311] width 106 height 17
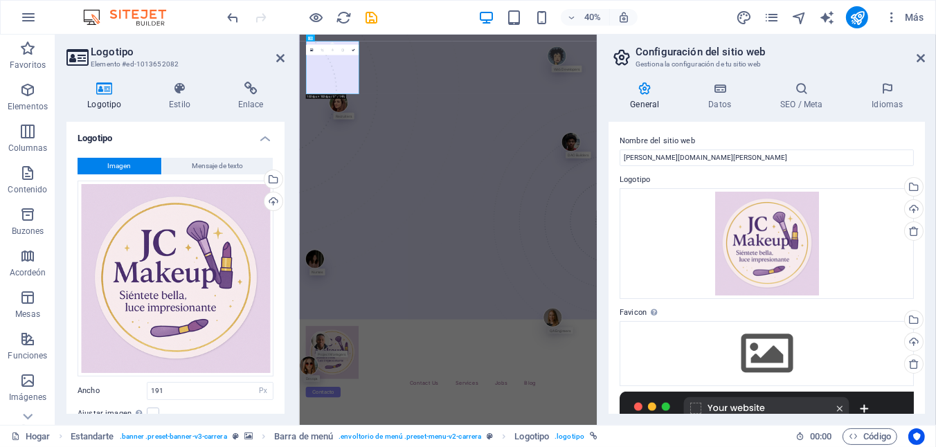
click at [915, 62] on header "Configuración del sitio web Gestiona la configuración de tu sitio web" at bounding box center [768, 53] width 314 height 36
click at [922, 58] on icon at bounding box center [921, 58] width 8 height 11
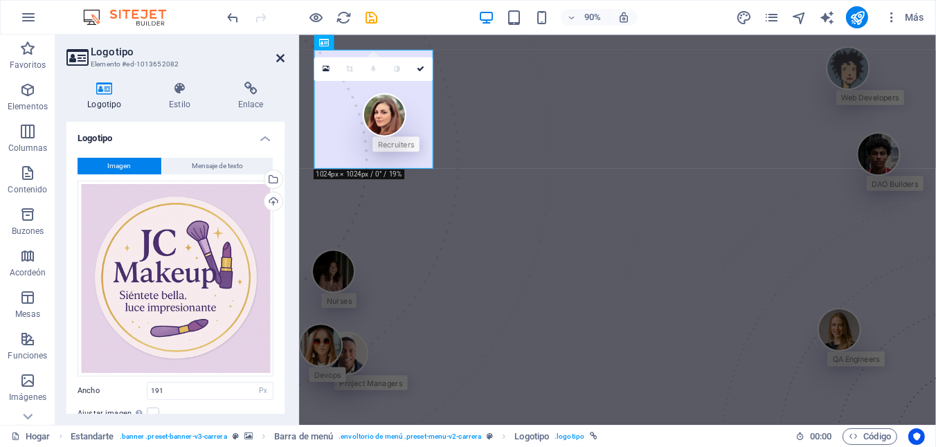
click at [280, 59] on icon at bounding box center [280, 58] width 8 height 11
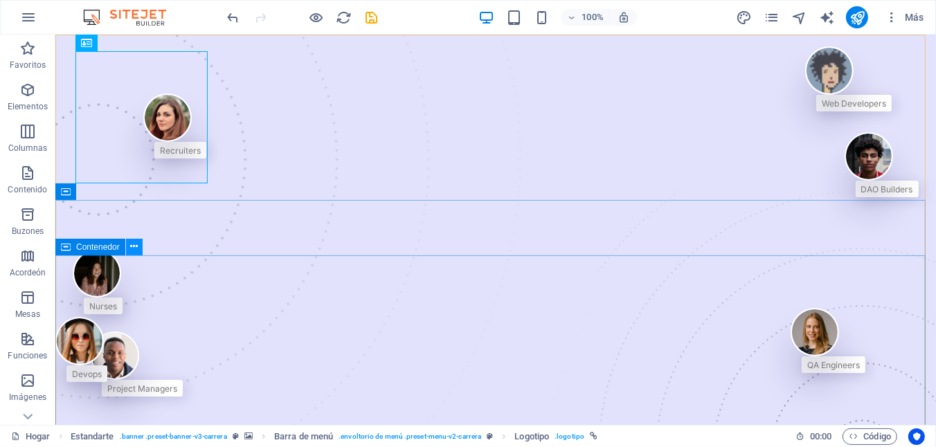
click at [134, 250] on icon at bounding box center [134, 247] width 8 height 15
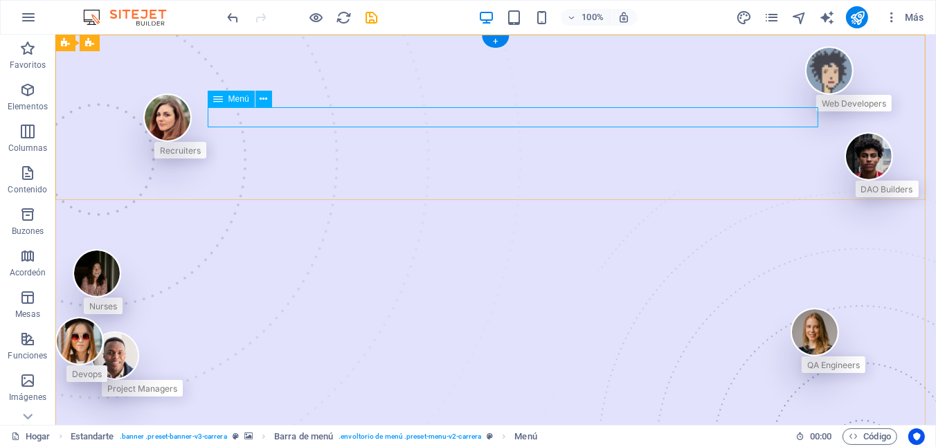
click at [220, 101] on icon at bounding box center [218, 99] width 10 height 17
click at [265, 105] on icon at bounding box center [264, 99] width 8 height 15
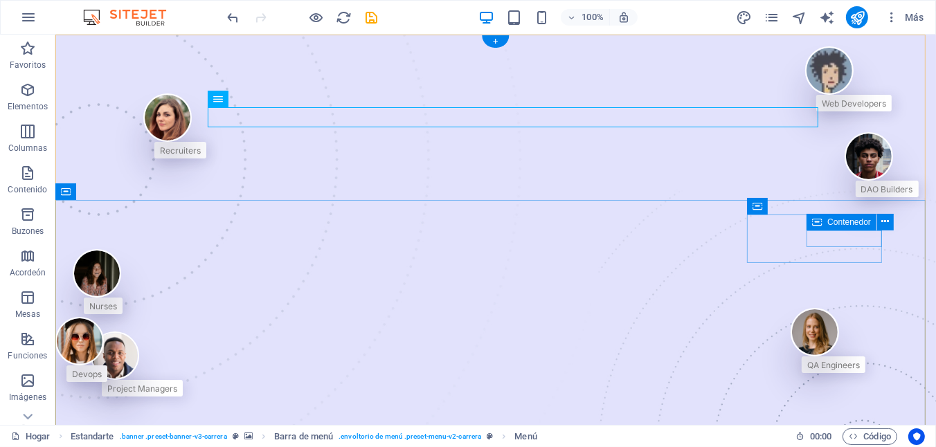
click at [877, 111] on div "Web Developers" at bounding box center [853, 102] width 75 height 17
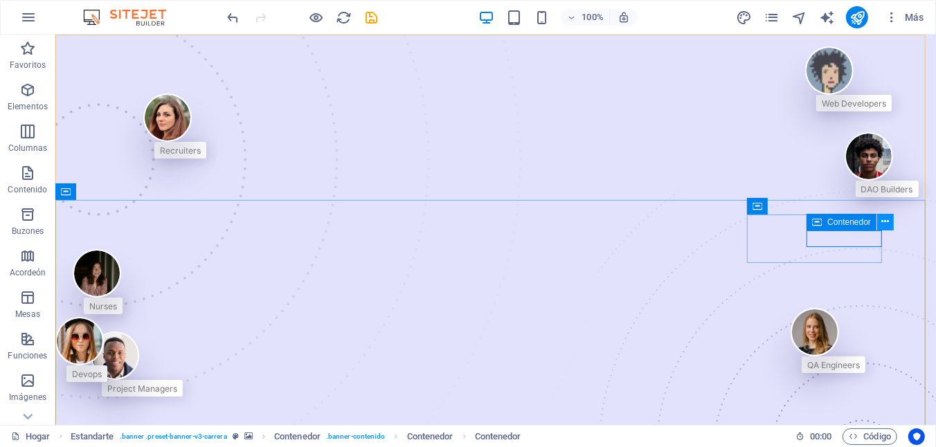
click at [890, 215] on button at bounding box center [885, 222] width 17 height 17
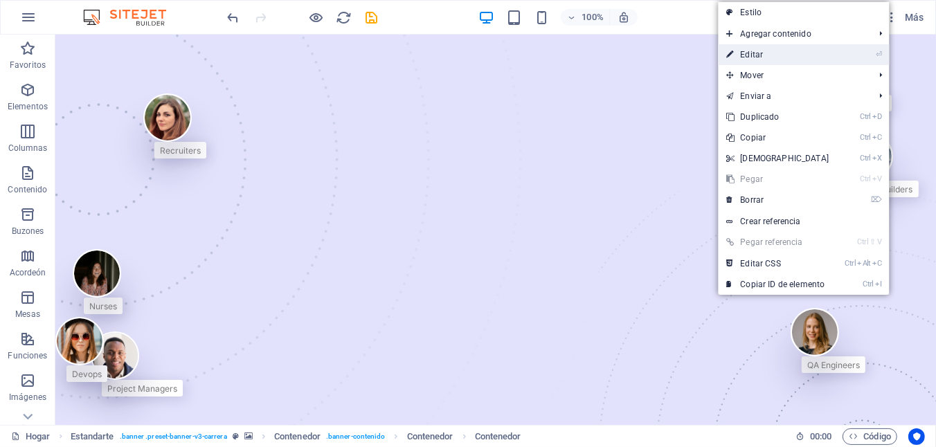
click at [759, 56] on font "Editar" at bounding box center [751, 55] width 23 height 10
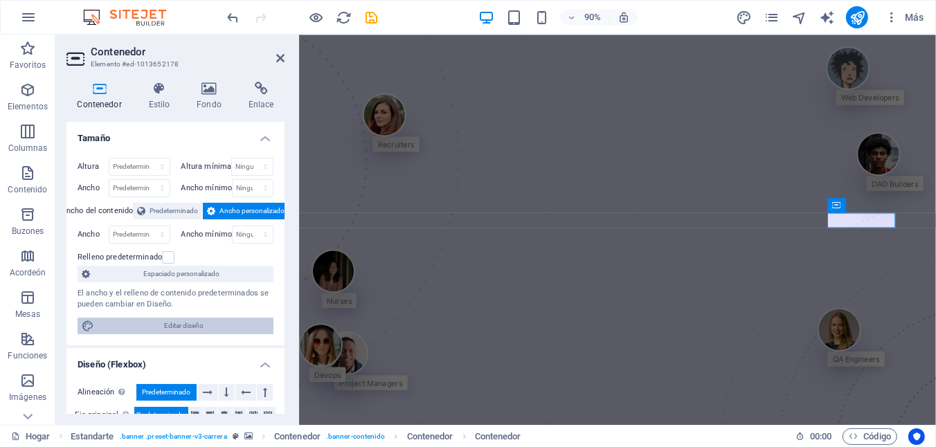
click at [152, 323] on span "Editar diseño" at bounding box center [183, 326] width 171 height 17
select select "px"
select select "400"
select select "px"
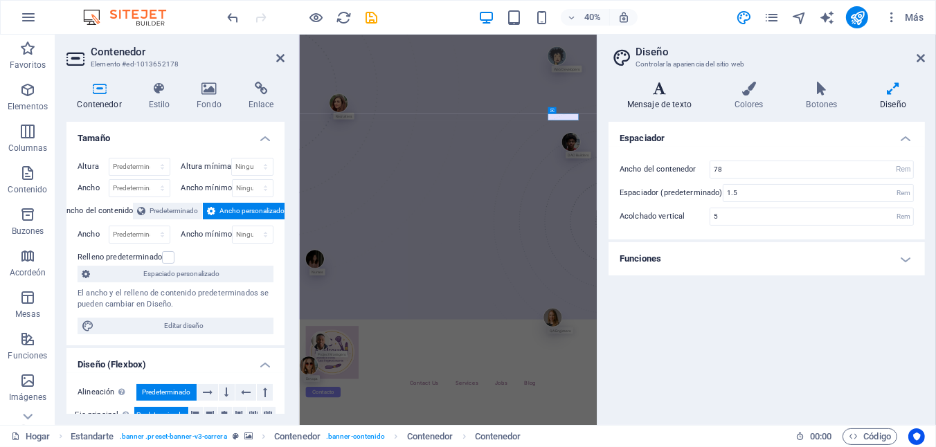
click at [688, 82] on icon at bounding box center [660, 89] width 102 height 14
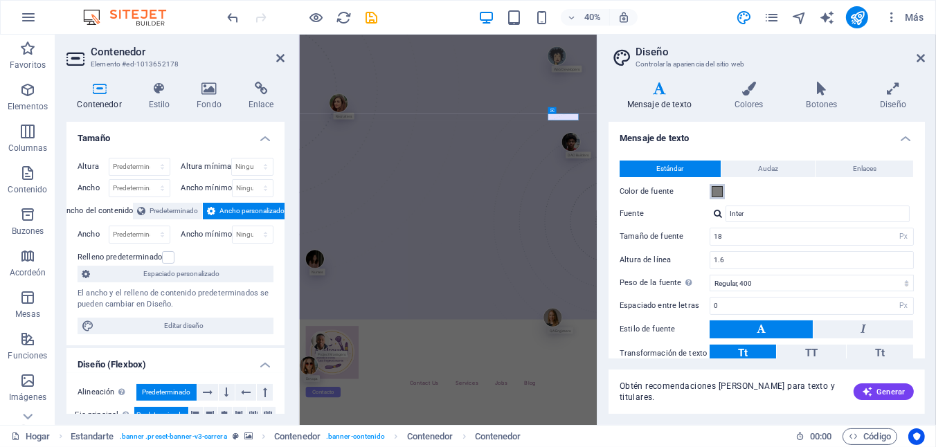
click at [717, 192] on span at bounding box center [717, 191] width 11 height 11
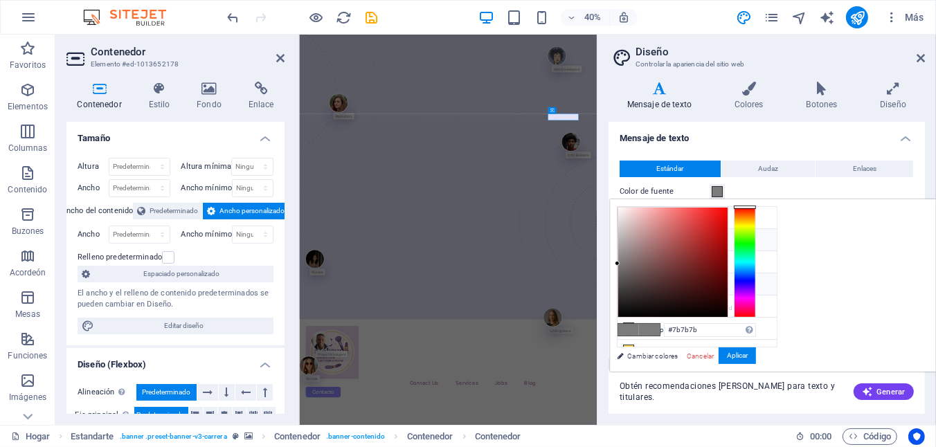
click at [663, 242] on font "Color primario" at bounding box center [663, 241] width 44 height 8
type input "#8c8aff"
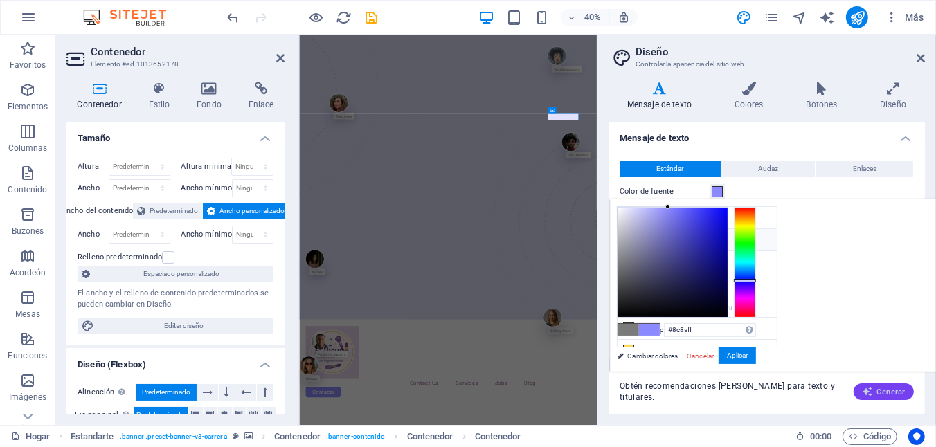
click at [872, 388] on icon "button" at bounding box center [867, 391] width 11 height 11
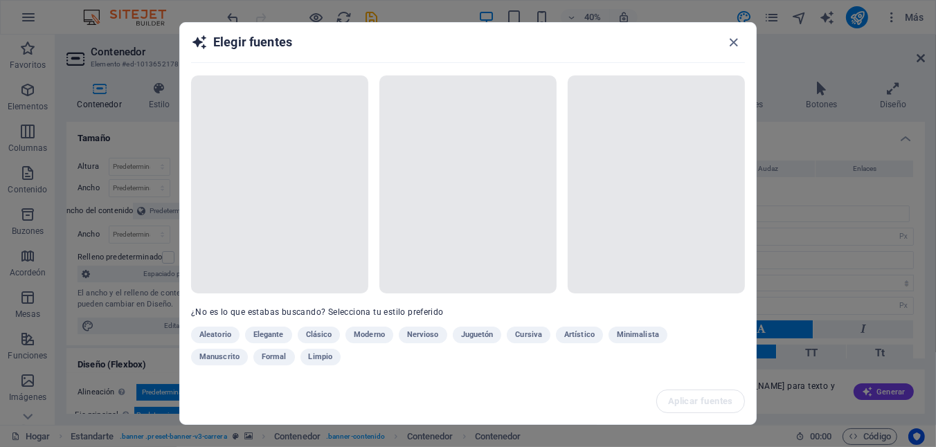
click at [474, 338] on div "Aleatorio Elegante Clásico Moderno Nervioso Juguetón Cursiva Artístico Minimali…" at bounding box center [433, 349] width 485 height 44
click at [473, 336] on div "Aleatorio Elegante Clásico Moderno Nervioso Juguetón Cursiva Artístico Minimali…" at bounding box center [433, 349] width 485 height 44
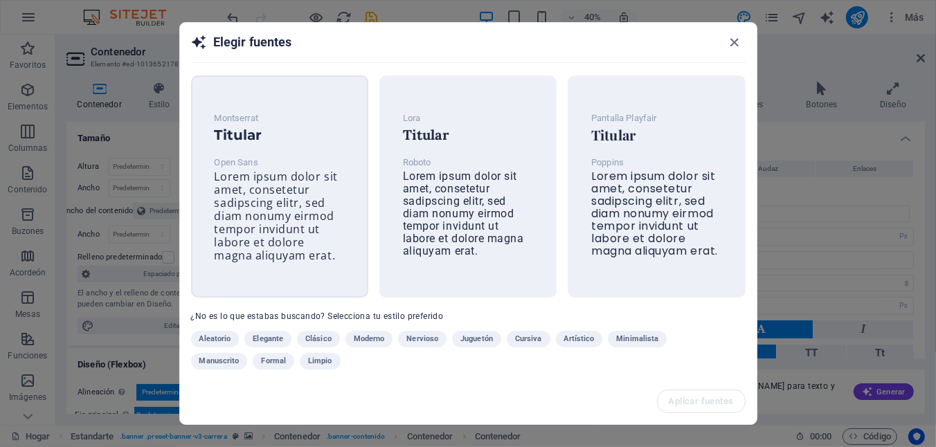
click at [274, 249] on span "Lorem ipsum dolor sit amet, consetetur sadipscing elitr, sed diam nonumy eirmod…" at bounding box center [276, 216] width 123 height 94
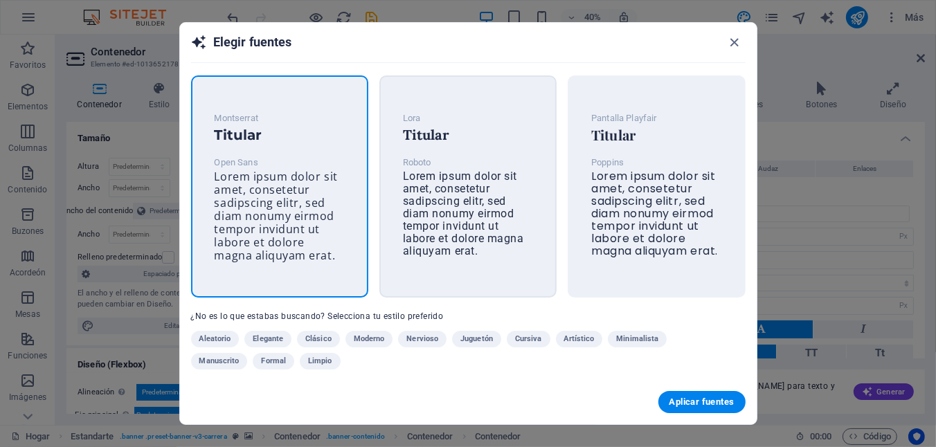
click at [519, 296] on div "[PERSON_NAME] Titular Roboto Lorem ipsum dolor sit amet, consetetur sadipscing …" at bounding box center [467, 186] width 177 height 222
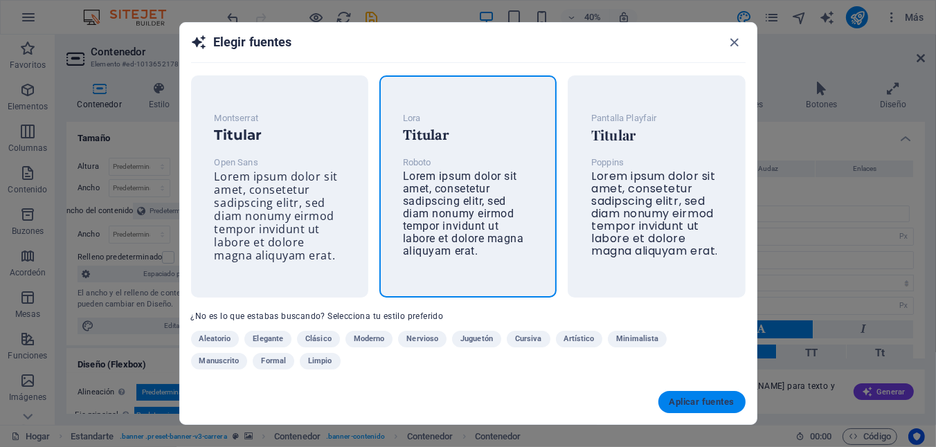
click at [673, 397] on span "Aplicar fuentes" at bounding box center [702, 402] width 65 height 11
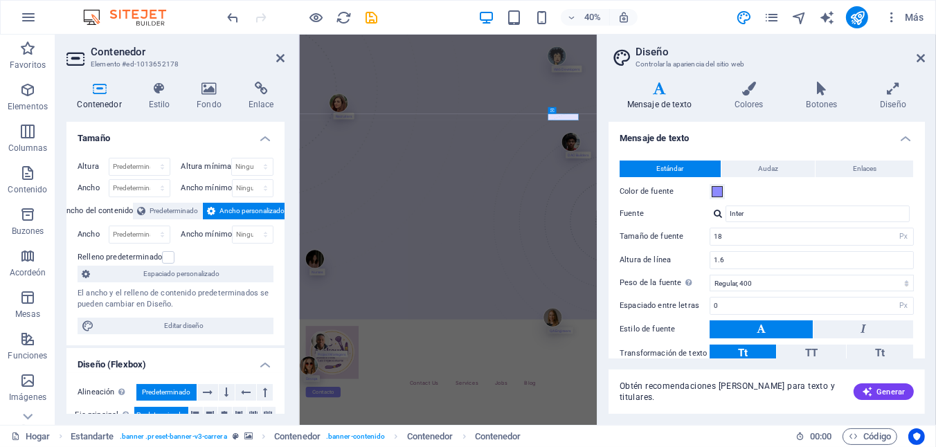
type input "Roboto"
type input "16"
type input "1.5"
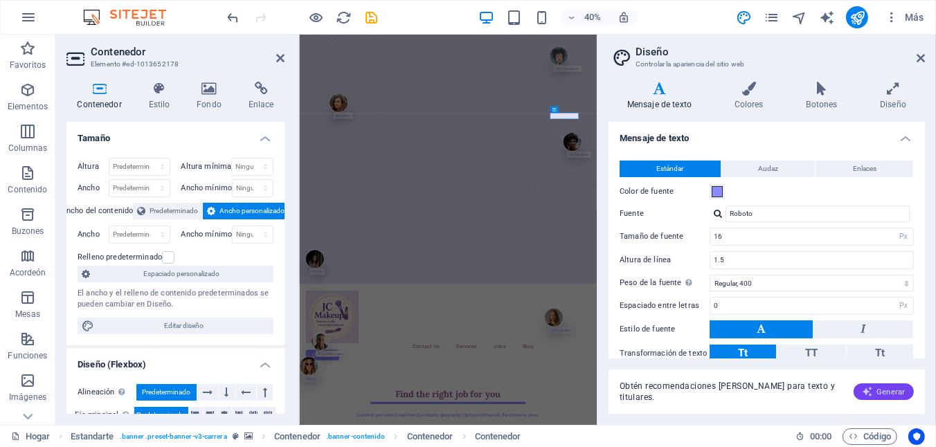
click at [870, 389] on icon "button" at bounding box center [867, 391] width 11 height 11
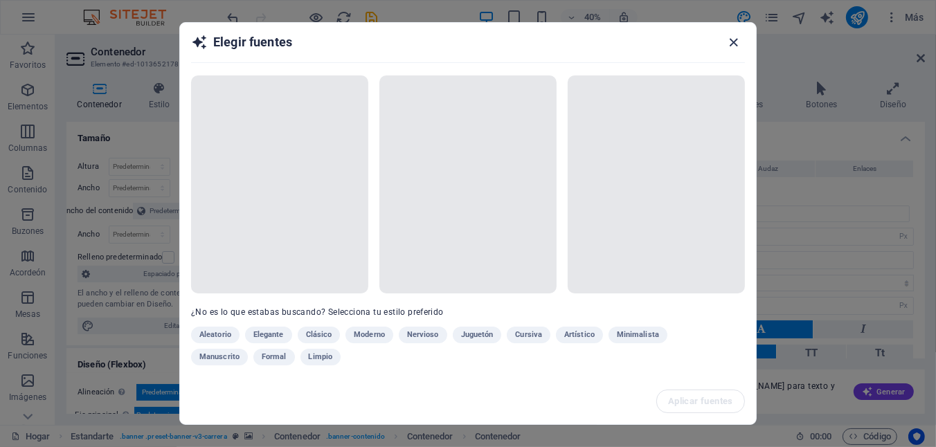
click at [728, 44] on icon "button" at bounding box center [734, 43] width 16 height 16
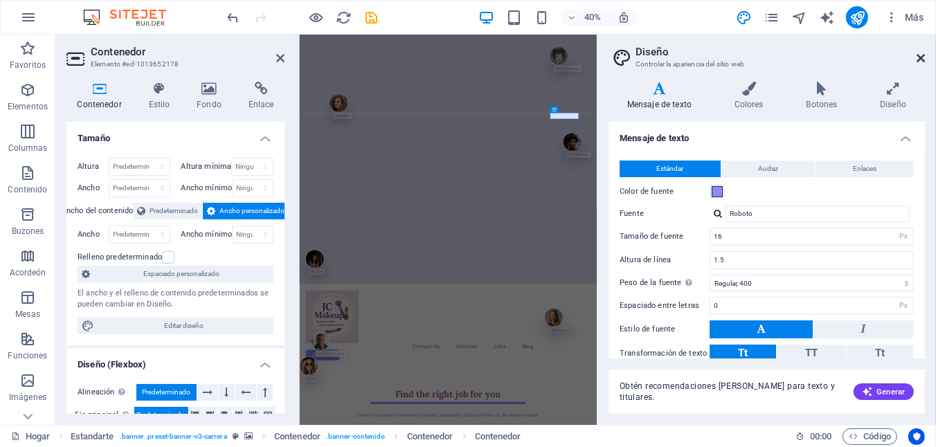
click at [920, 54] on icon at bounding box center [921, 58] width 8 height 11
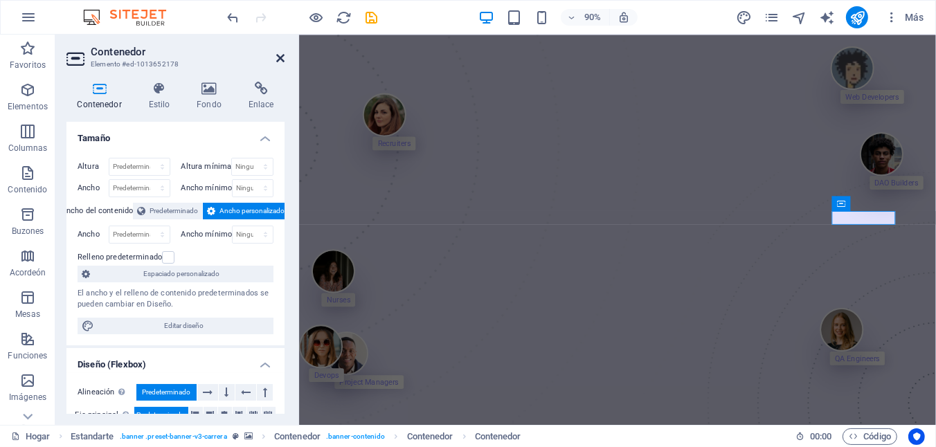
click at [278, 53] on icon at bounding box center [280, 58] width 8 height 11
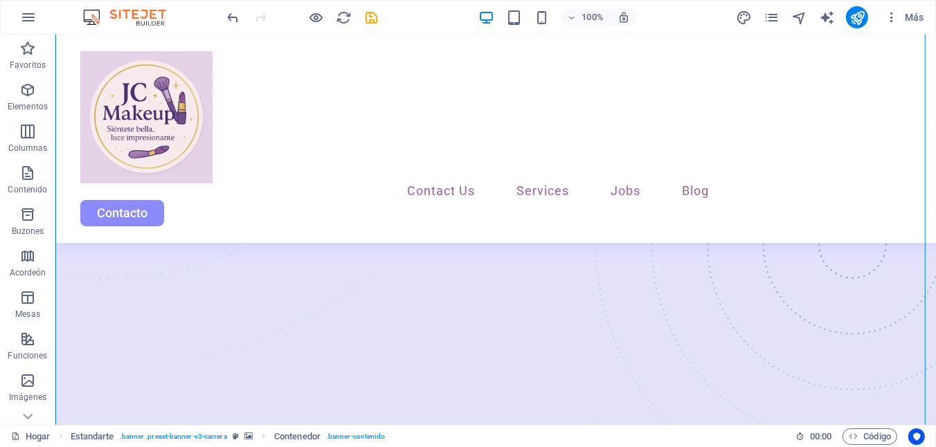
scroll to position [214, 0]
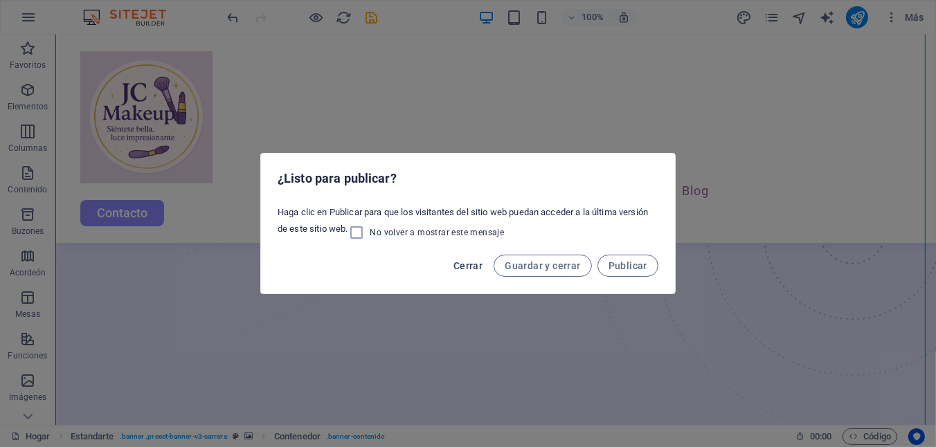
click at [483, 267] on span "Cerrar" at bounding box center [468, 265] width 29 height 11
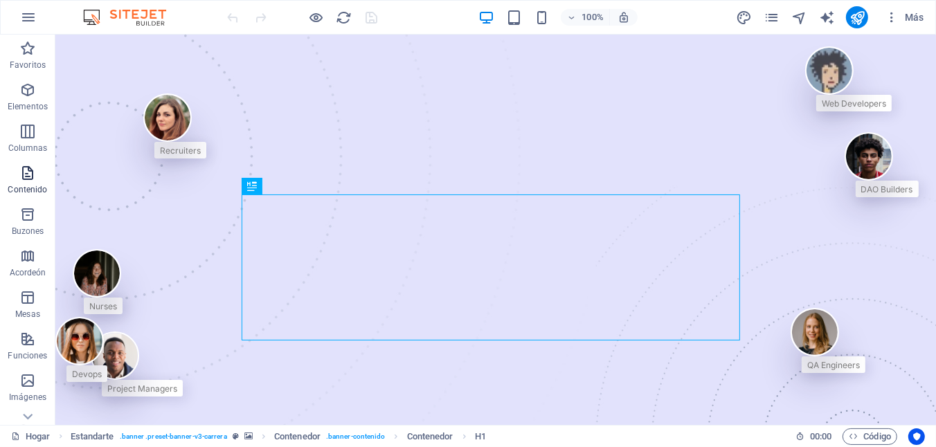
click at [33, 194] on p "Contenido" at bounding box center [27, 189] width 39 height 11
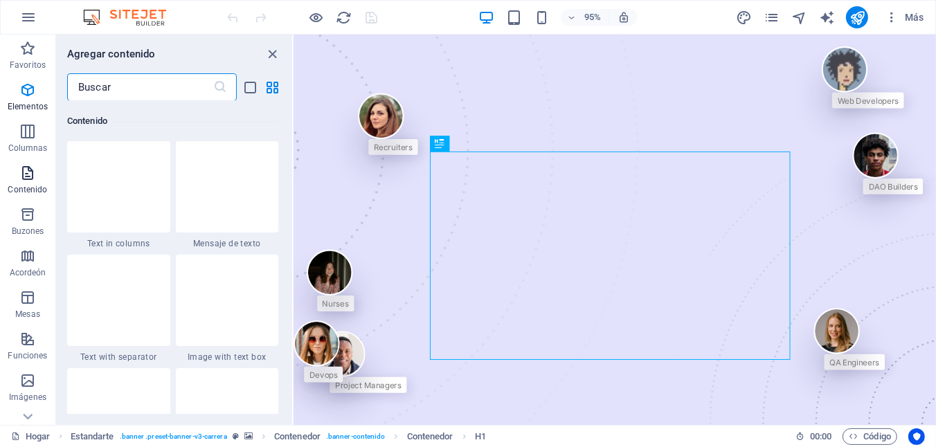
scroll to position [2422, 0]
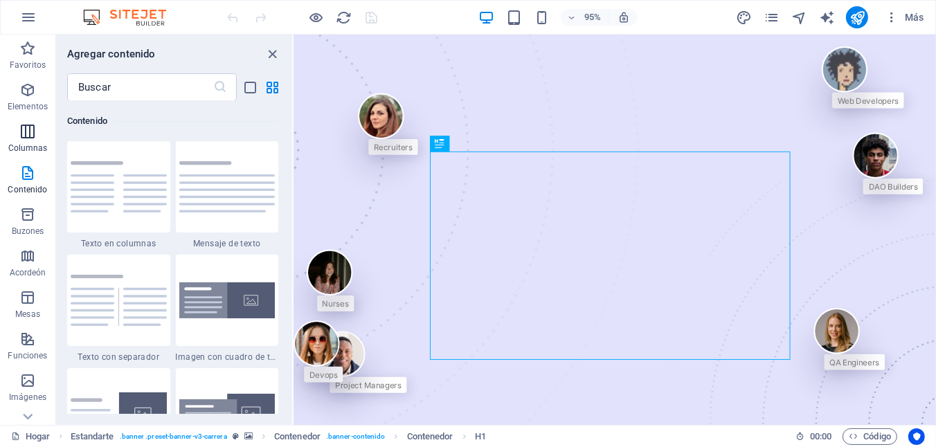
click at [34, 132] on icon "button" at bounding box center [27, 131] width 17 height 17
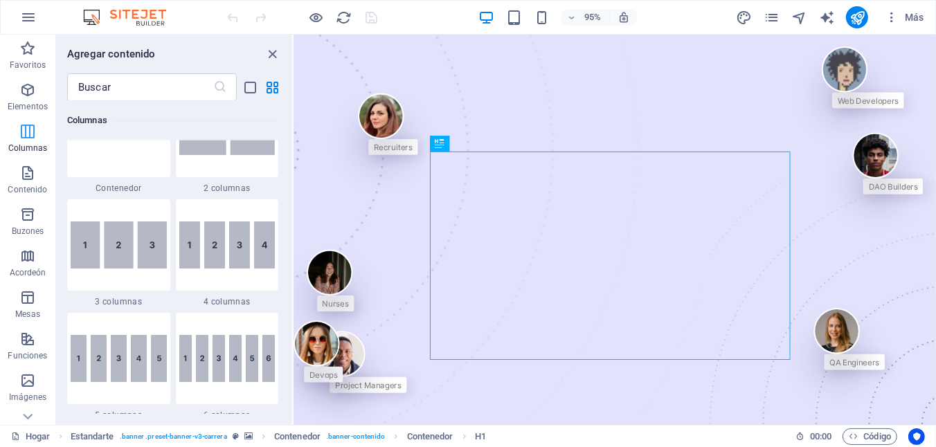
scroll to position [685, 0]
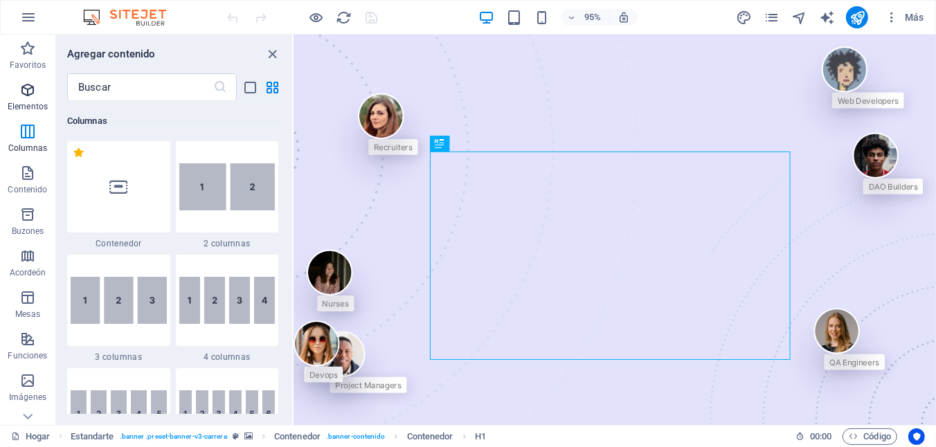
click at [31, 100] on span "Elementos" at bounding box center [27, 98] width 55 height 33
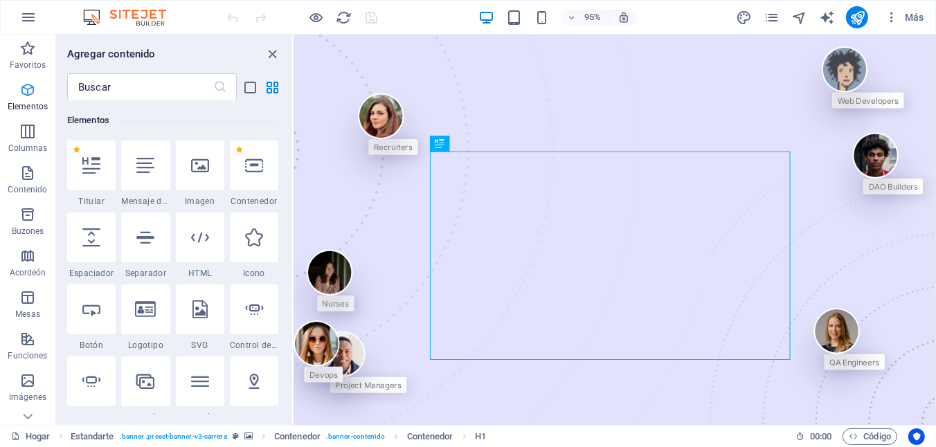
scroll to position [147, 0]
click at [30, 73] on span "Favoritos" at bounding box center [27, 56] width 55 height 33
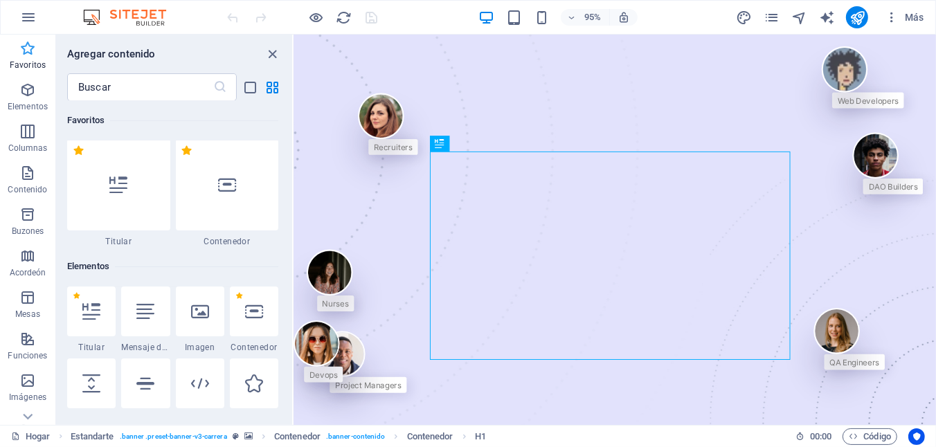
scroll to position [0, 0]
click at [277, 53] on icon "grupo Cerrar" at bounding box center [273, 54] width 16 height 16
